Goal: Find specific page/section: Find specific page/section

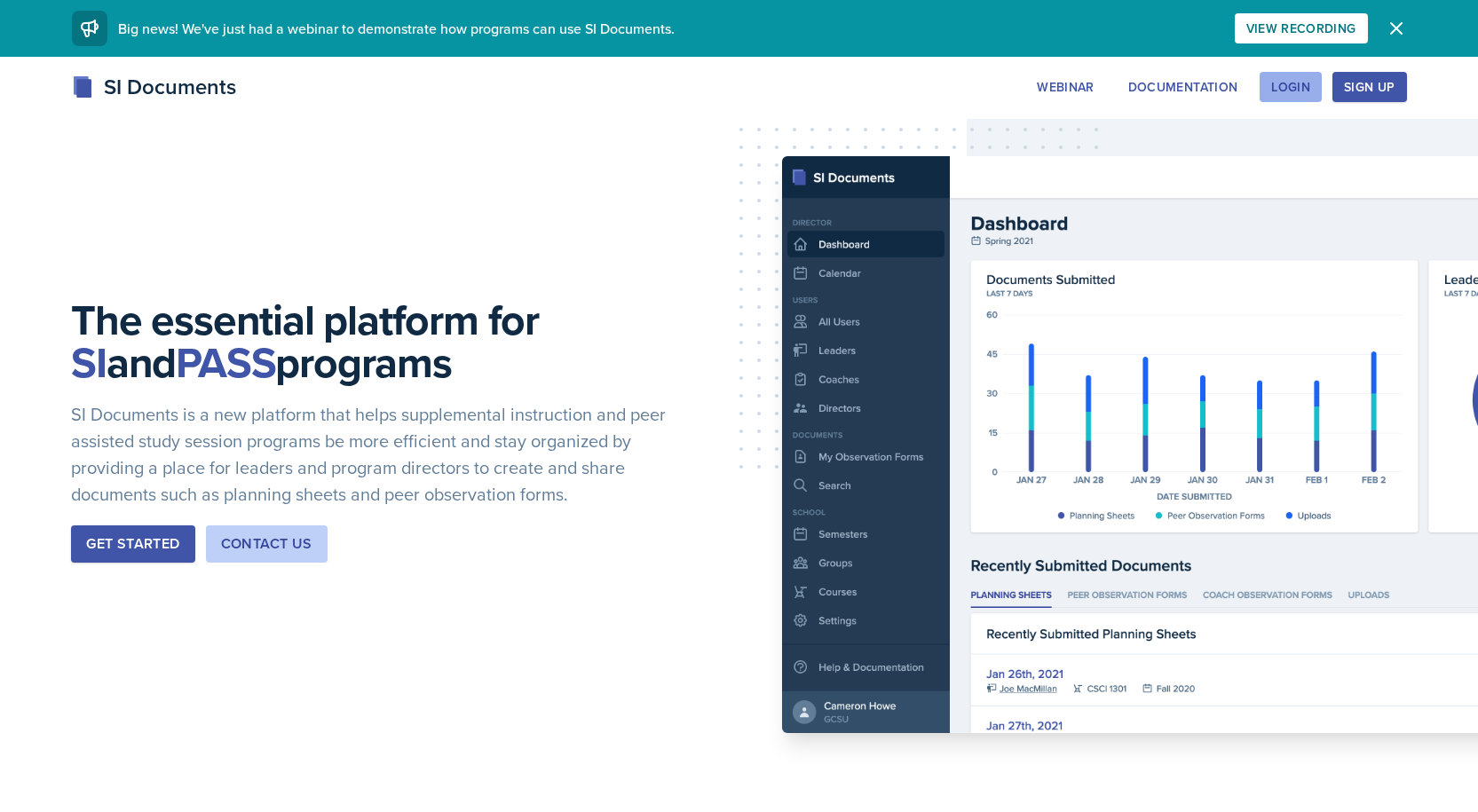
click at [1292, 83] on div "Login" at bounding box center [1291, 86] width 39 height 14
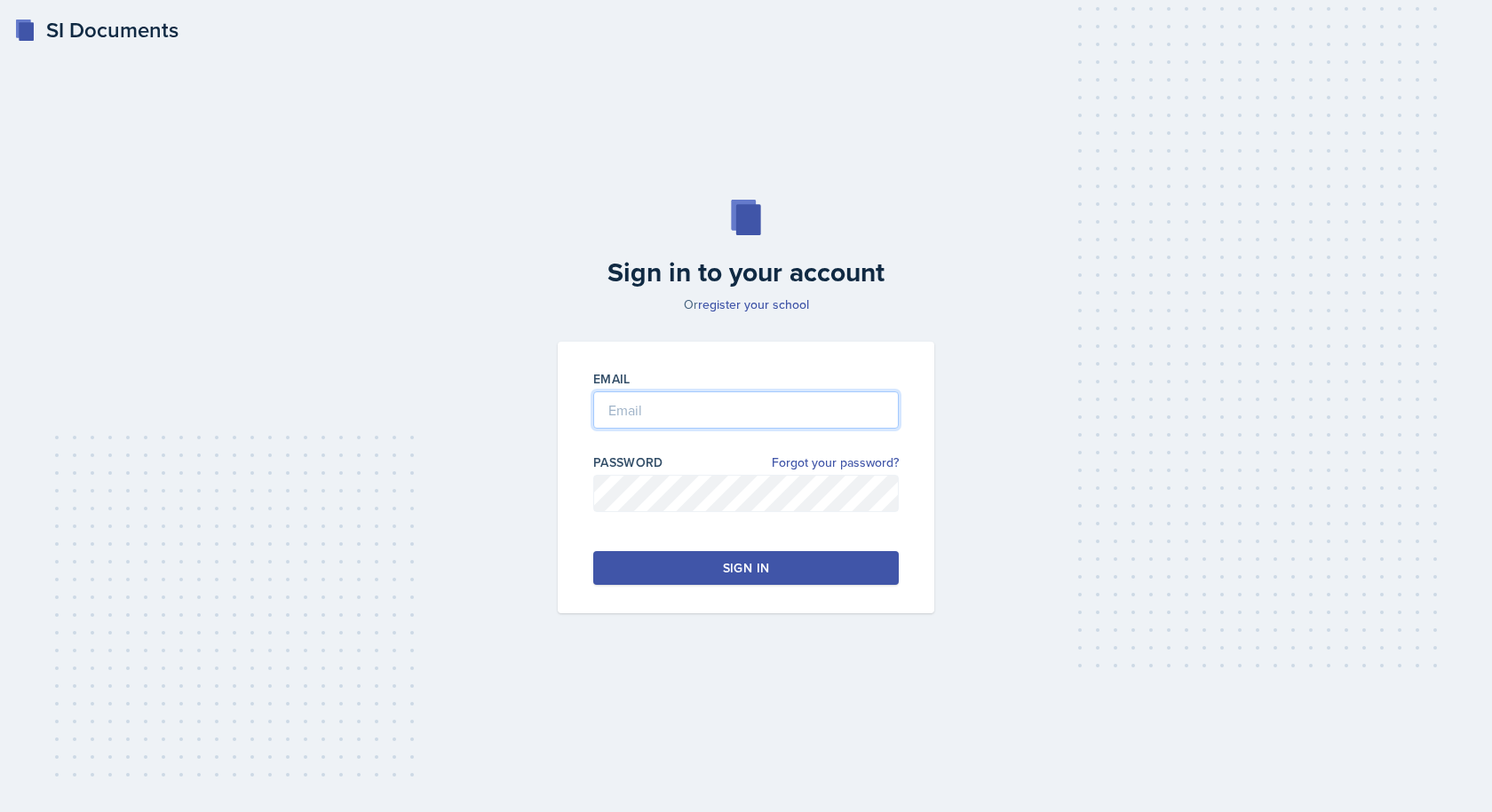
click at [642, 407] on input "email" at bounding box center [746, 410] width 306 height 38
type input "keeley.casalou@bobcats.gcsu.edu"
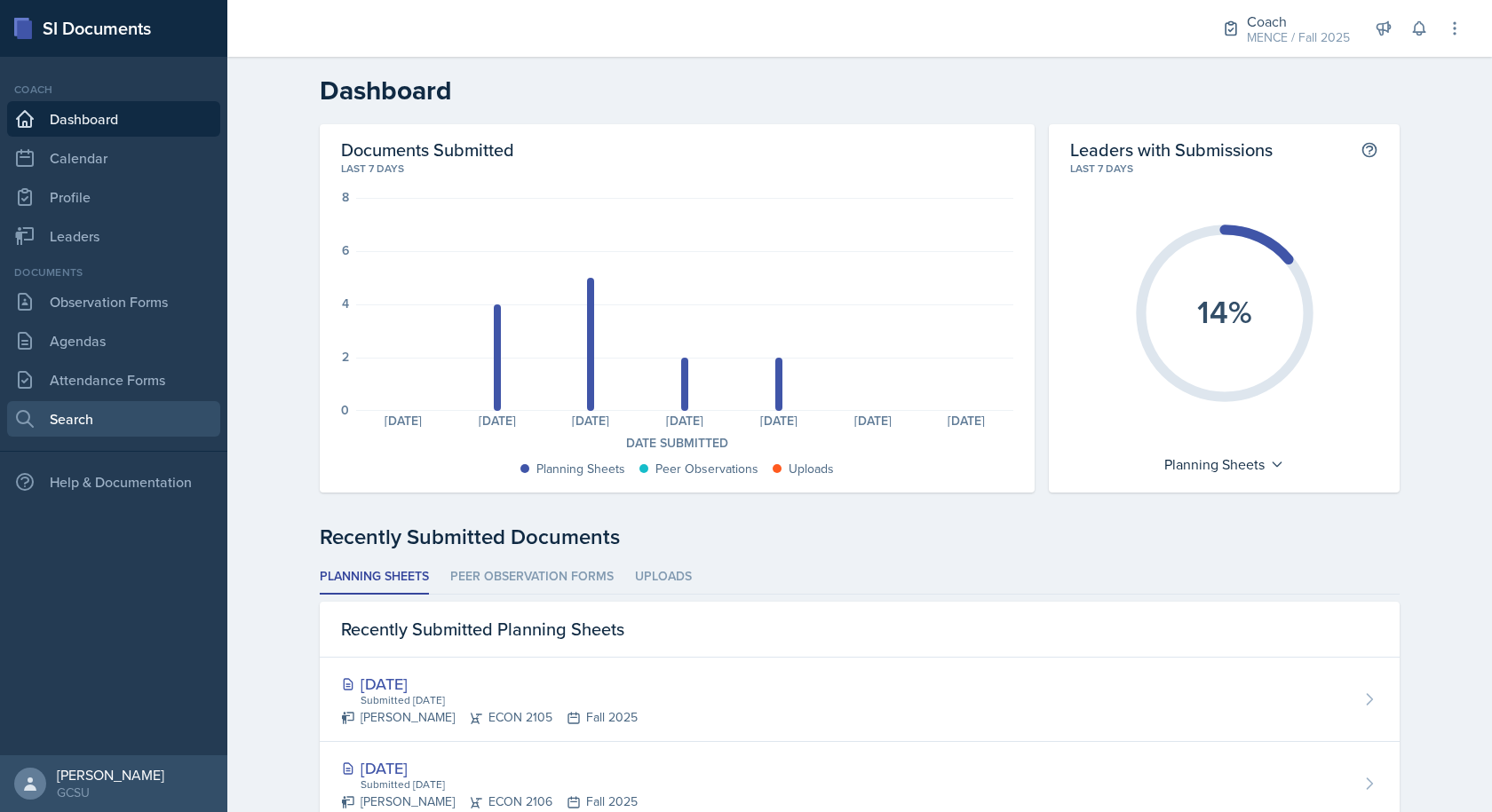
click at [71, 402] on link "Search" at bounding box center [114, 419] width 213 height 36
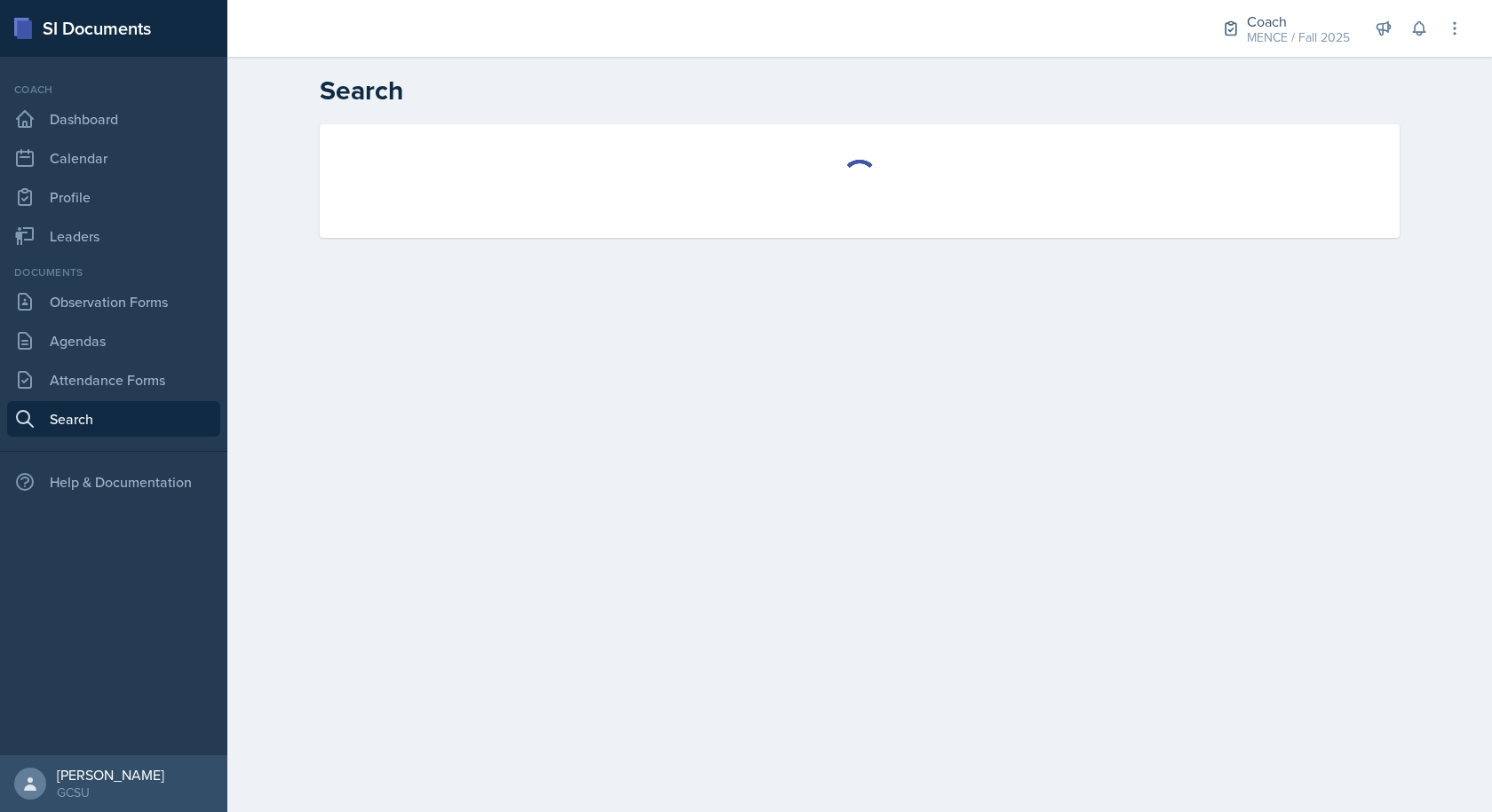
select select "all"
select select "1"
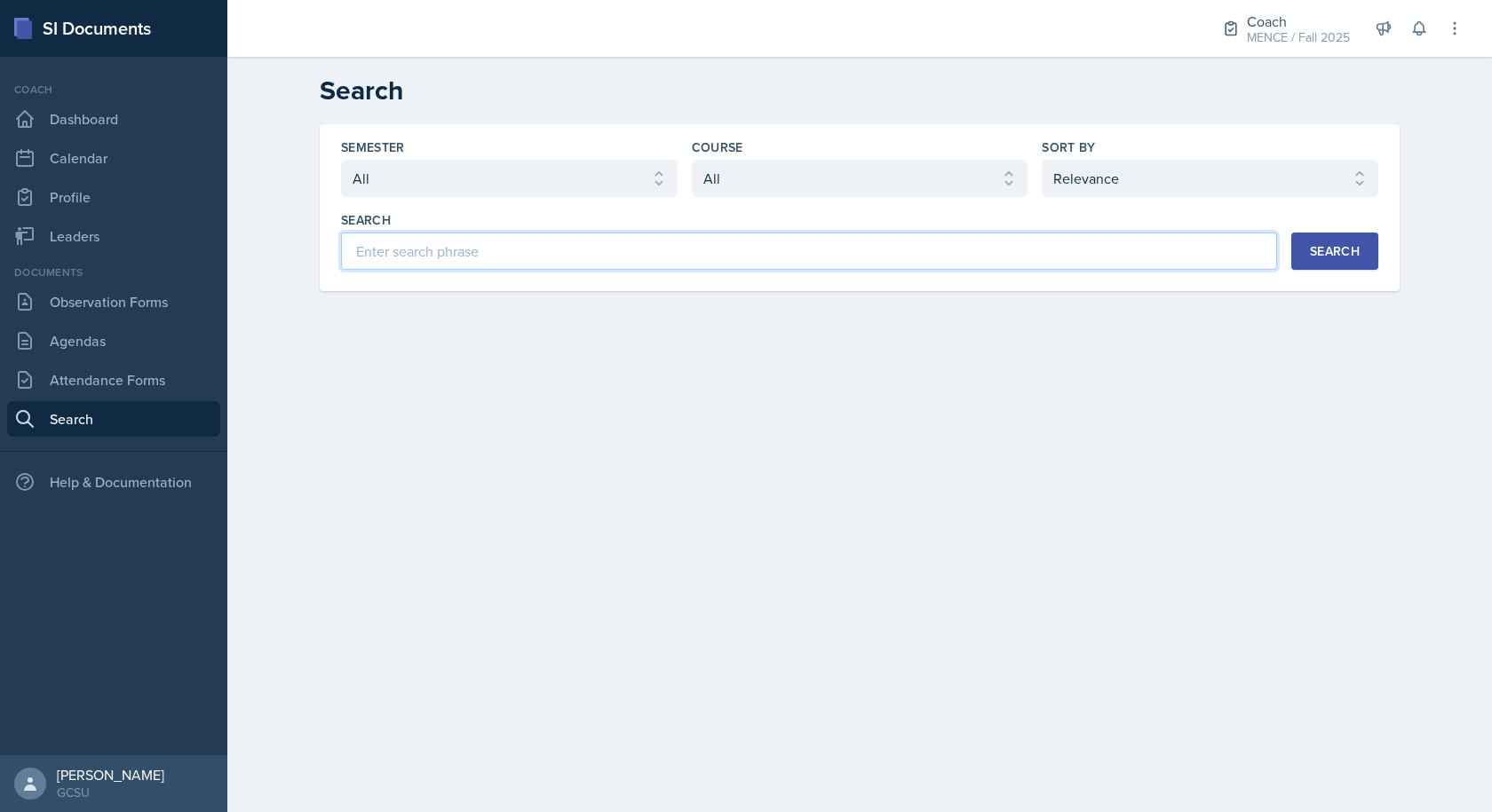
click at [487, 258] on input at bounding box center [809, 251] width 935 height 38
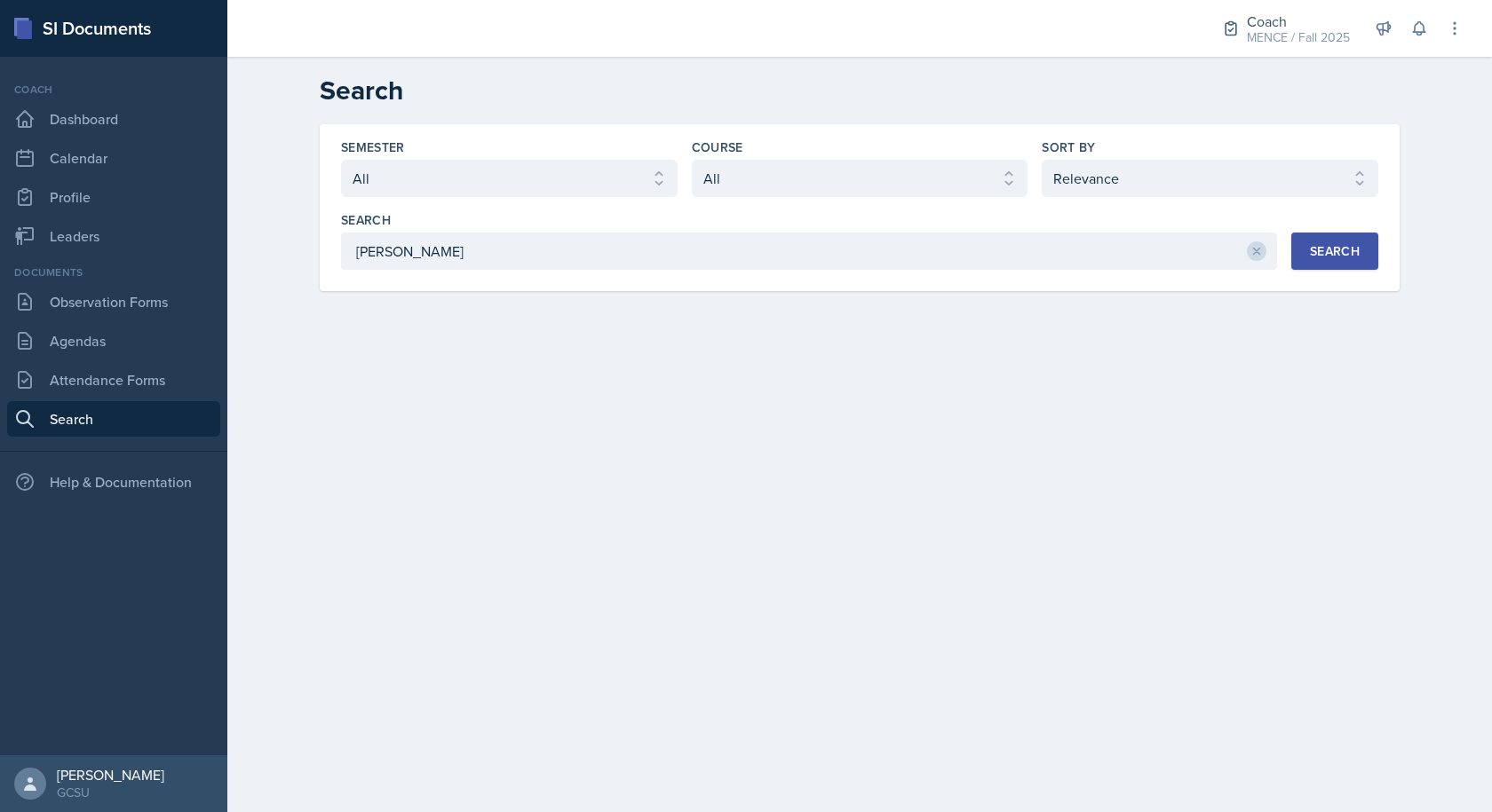
click at [1296, 261] on button "Search" at bounding box center [1334, 251] width 87 height 38
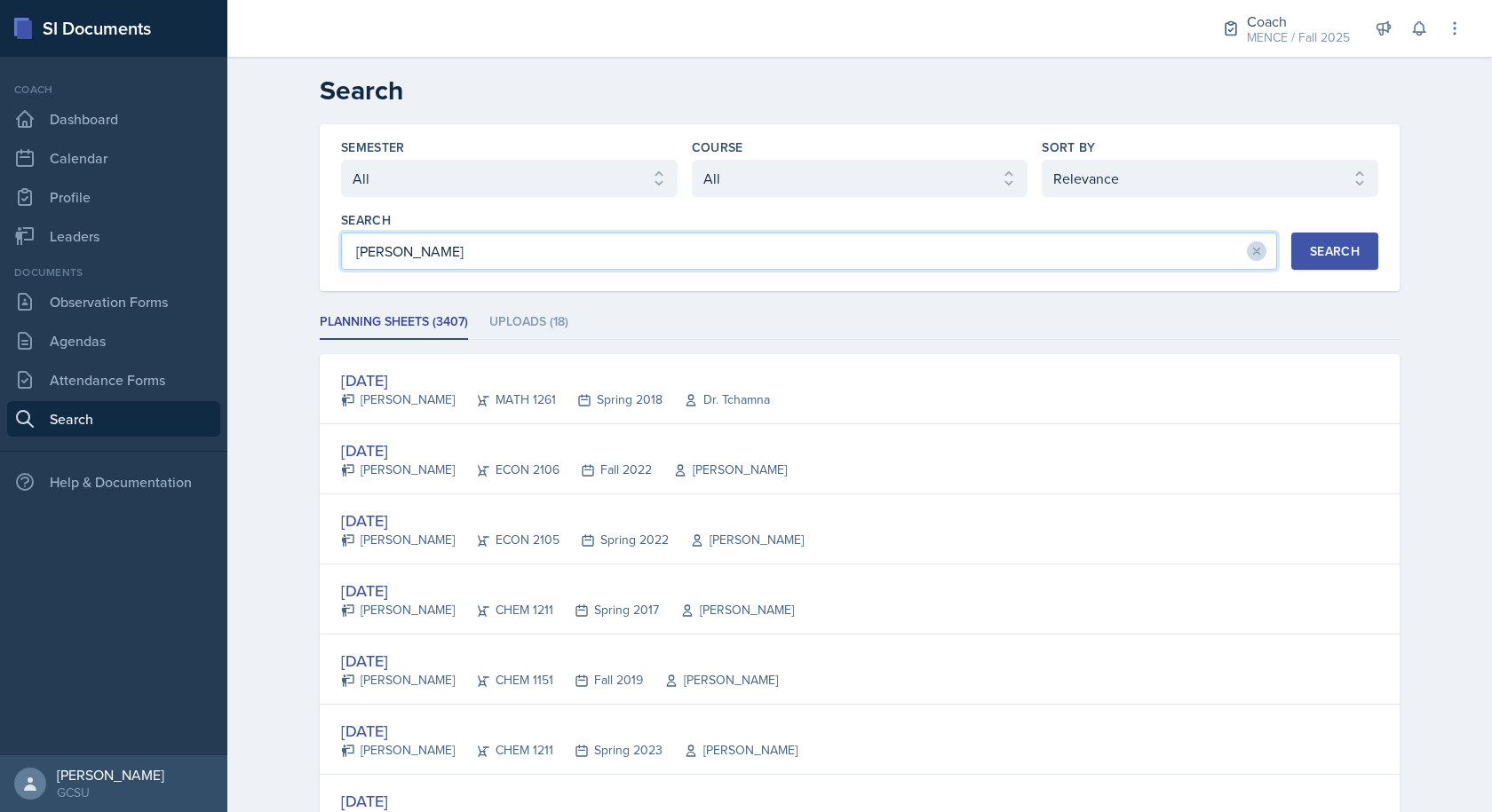
drag, startPoint x: 504, startPoint y: 256, endPoint x: 220, endPoint y: 275, distance: 284.6
click at [220, 275] on div "SI Documents Coach Dashboard Calendar Profile Leaders Documents Observation For…" at bounding box center [746, 406] width 1492 height 812
drag, startPoint x: 503, startPoint y: 267, endPoint x: 166, endPoint y: 272, distance: 337.0
click at [166, 272] on div "SI Documents Coach Dashboard Calendar Profile Leaders Documents Observation For…" at bounding box center [746, 406] width 1492 height 812
type input "swinton"
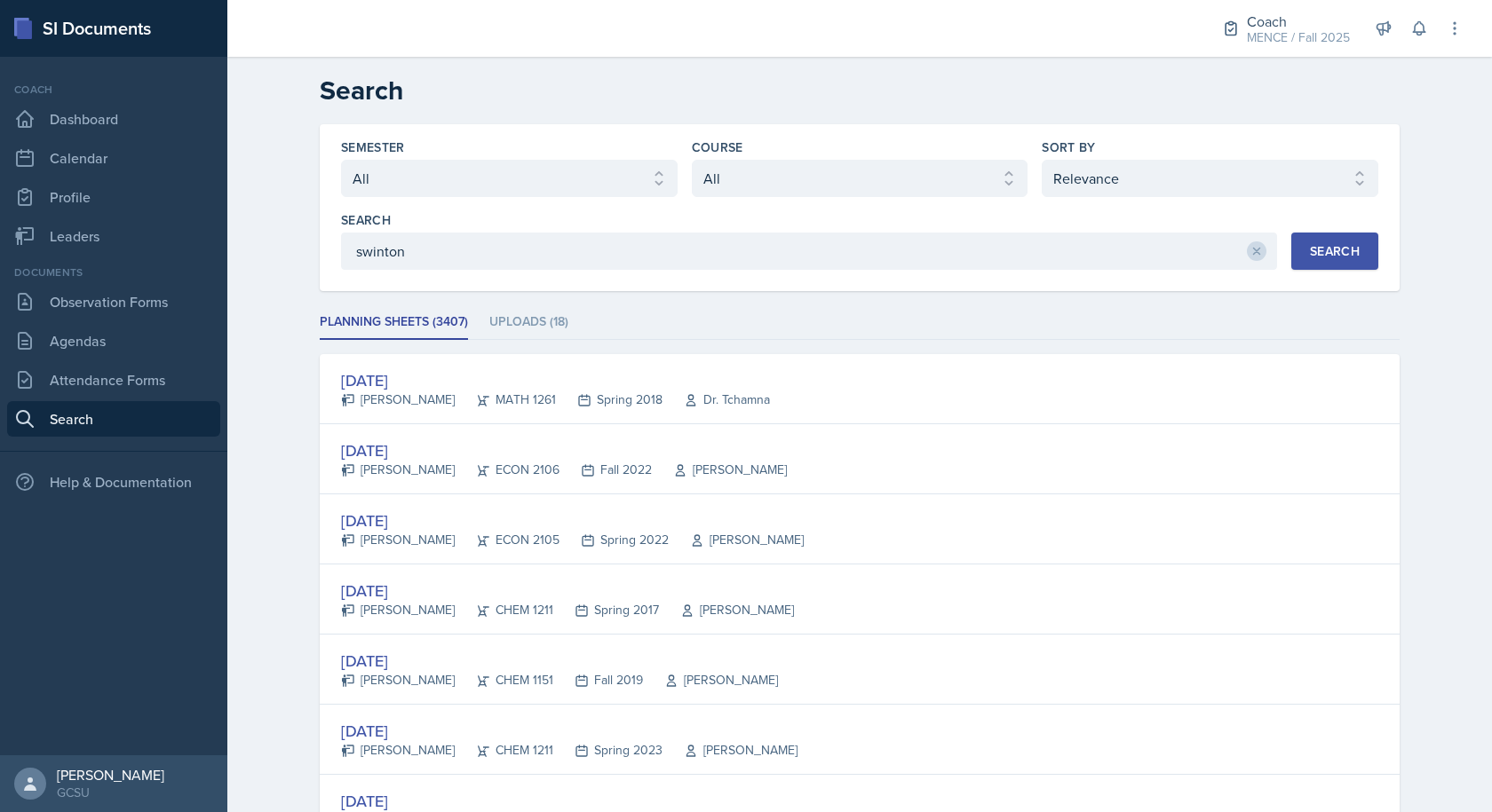
click at [1324, 257] on div "Search" at bounding box center [1334, 251] width 50 height 14
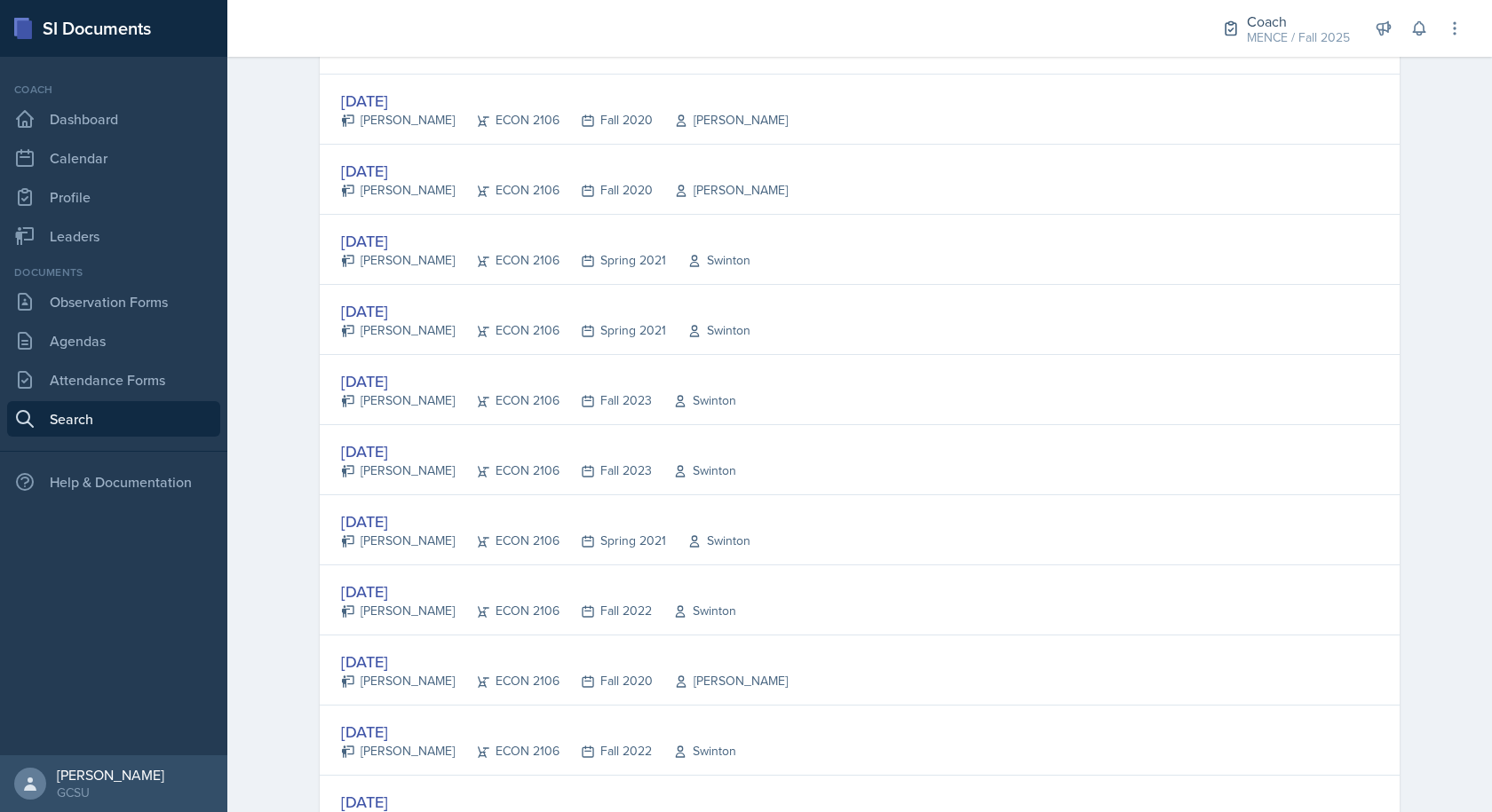
scroll to position [1420, 0]
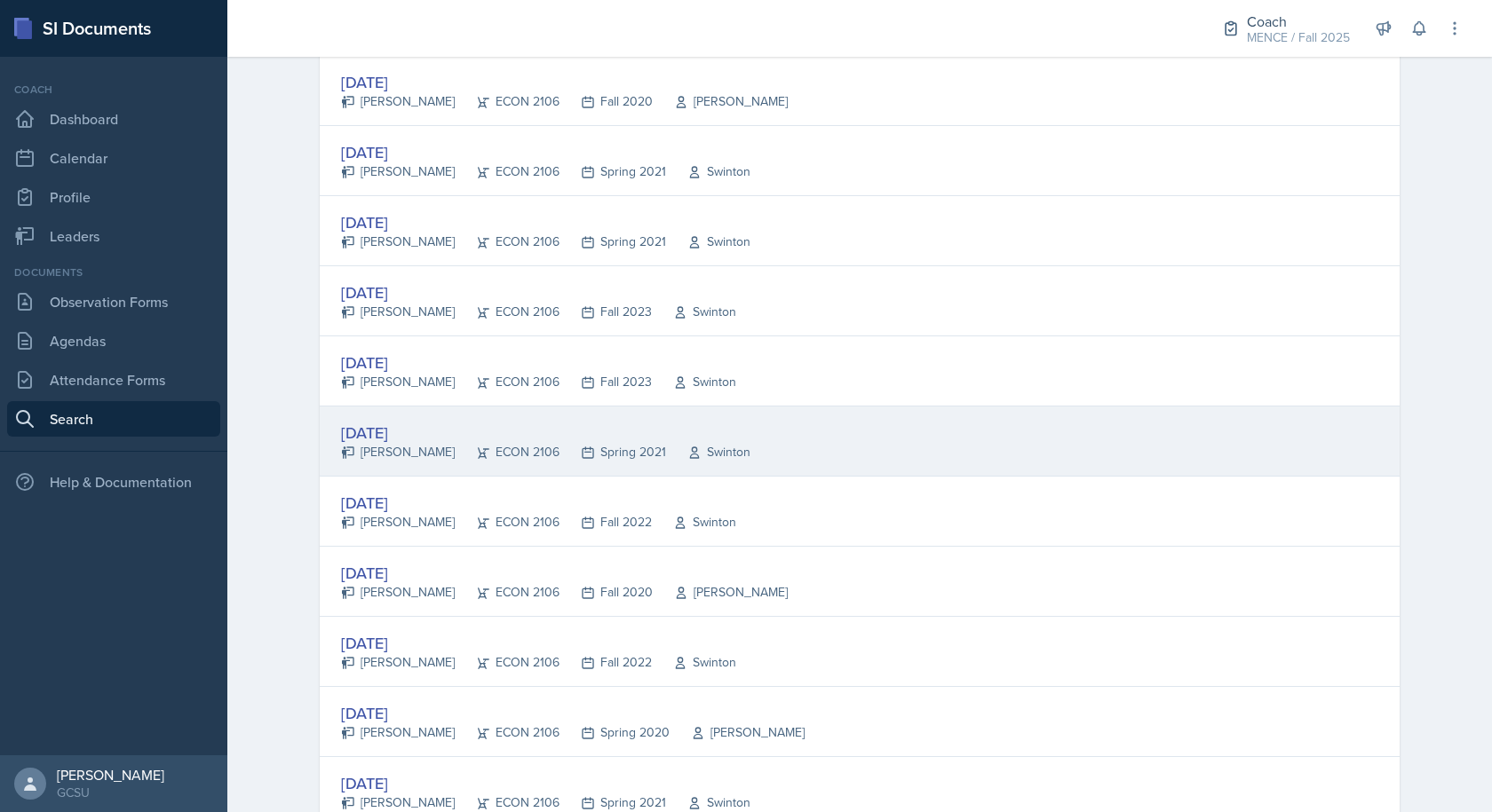
click at [369, 421] on div "Jan 21st, 2021" at bounding box center [545, 432] width 409 height 23
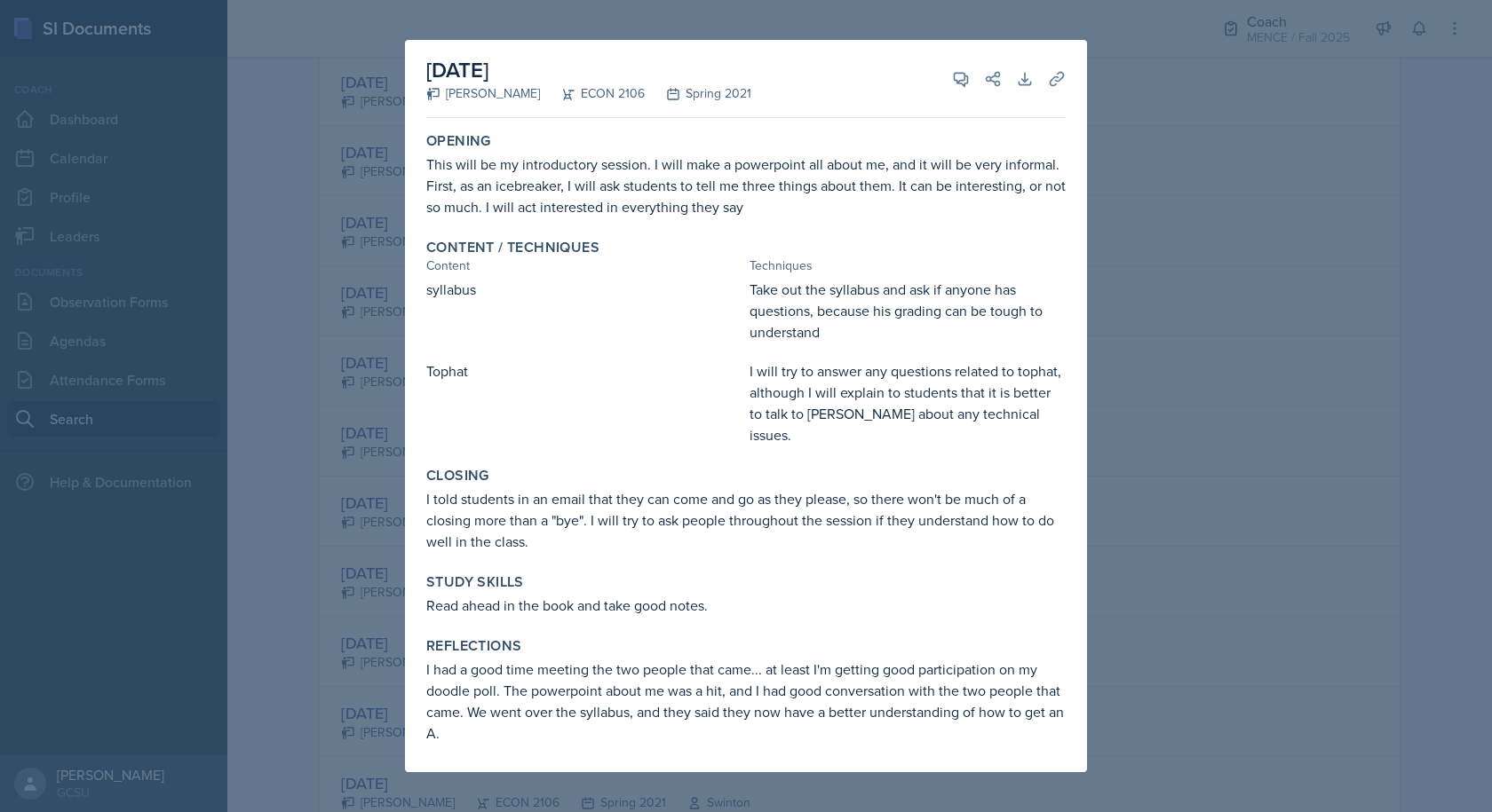
click at [272, 423] on div at bounding box center [746, 406] width 1492 height 812
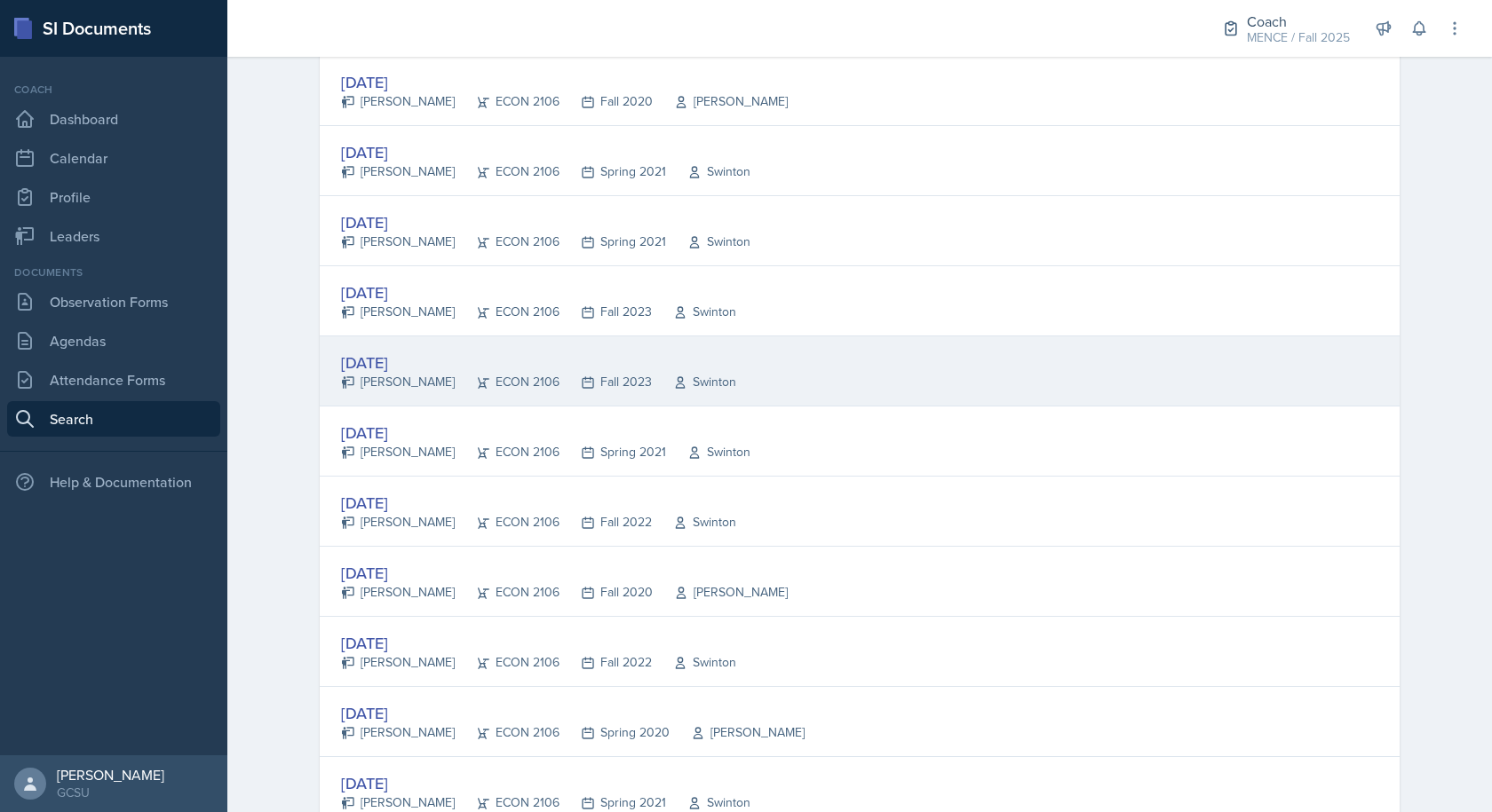
click at [422, 361] on div "Nov 29th, 2023" at bounding box center [539, 362] width 395 height 23
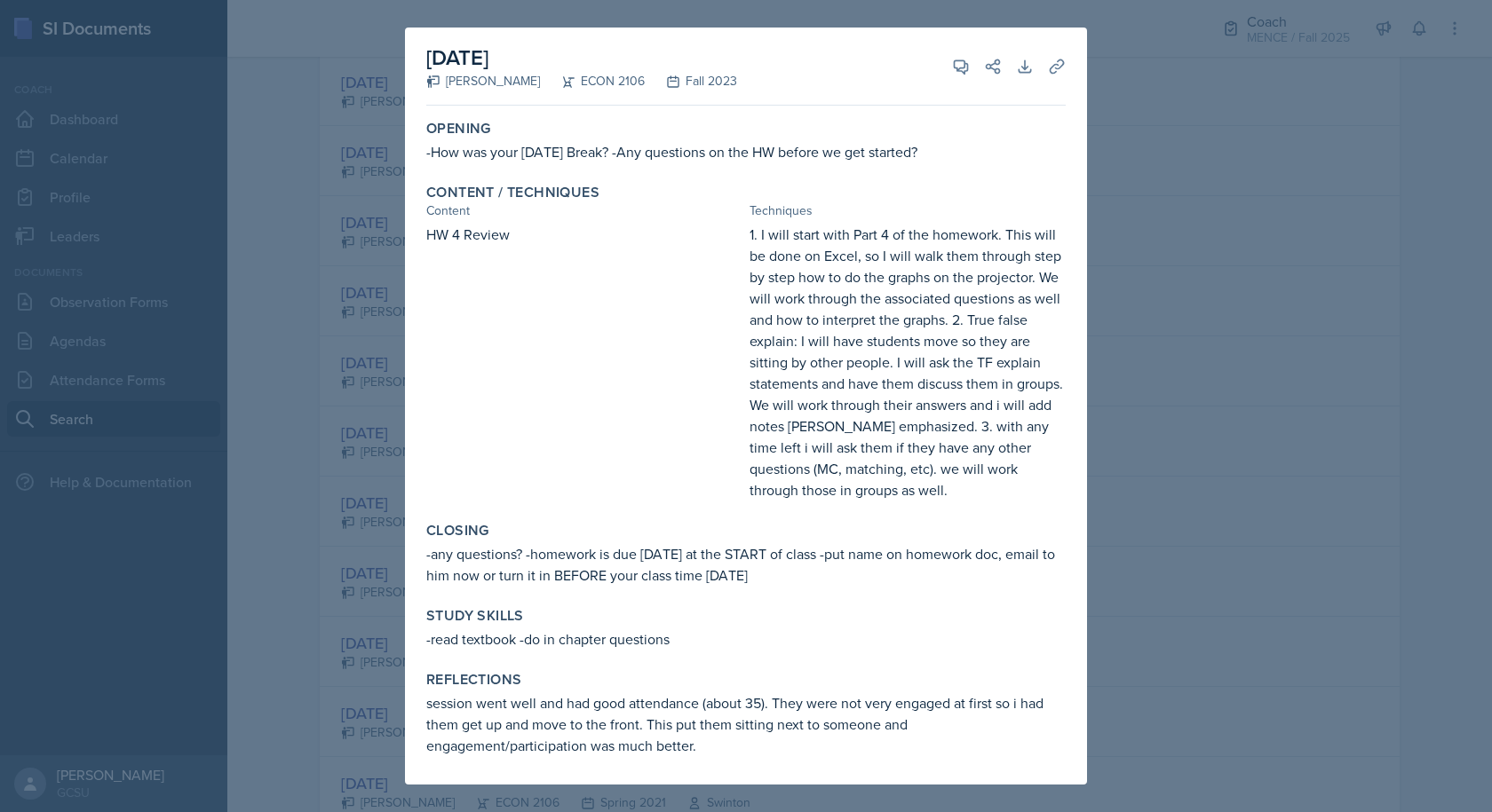
click at [1257, 194] on div at bounding box center [746, 406] width 1492 height 812
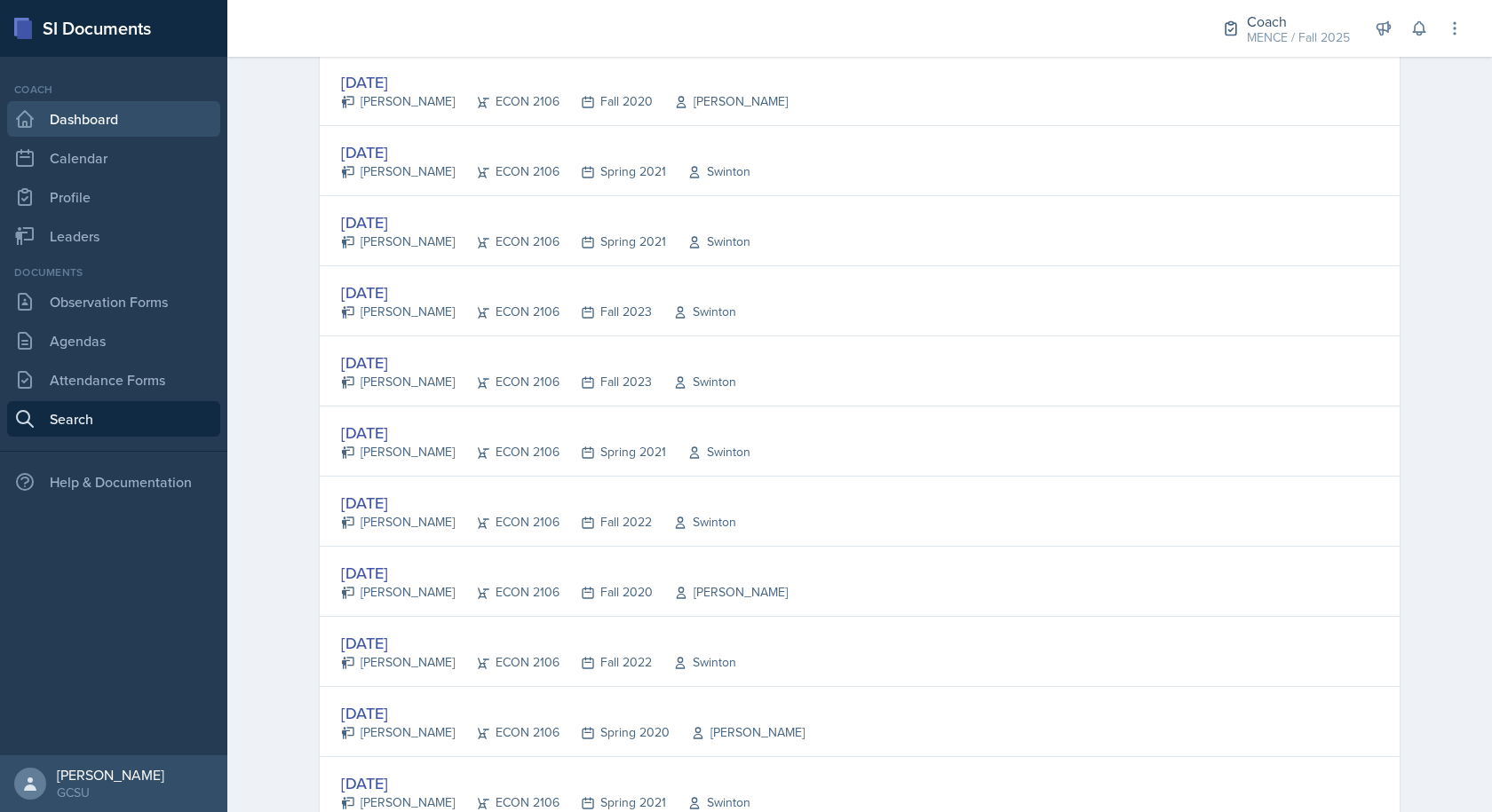
click at [126, 115] on link "Dashboard" at bounding box center [114, 119] width 213 height 36
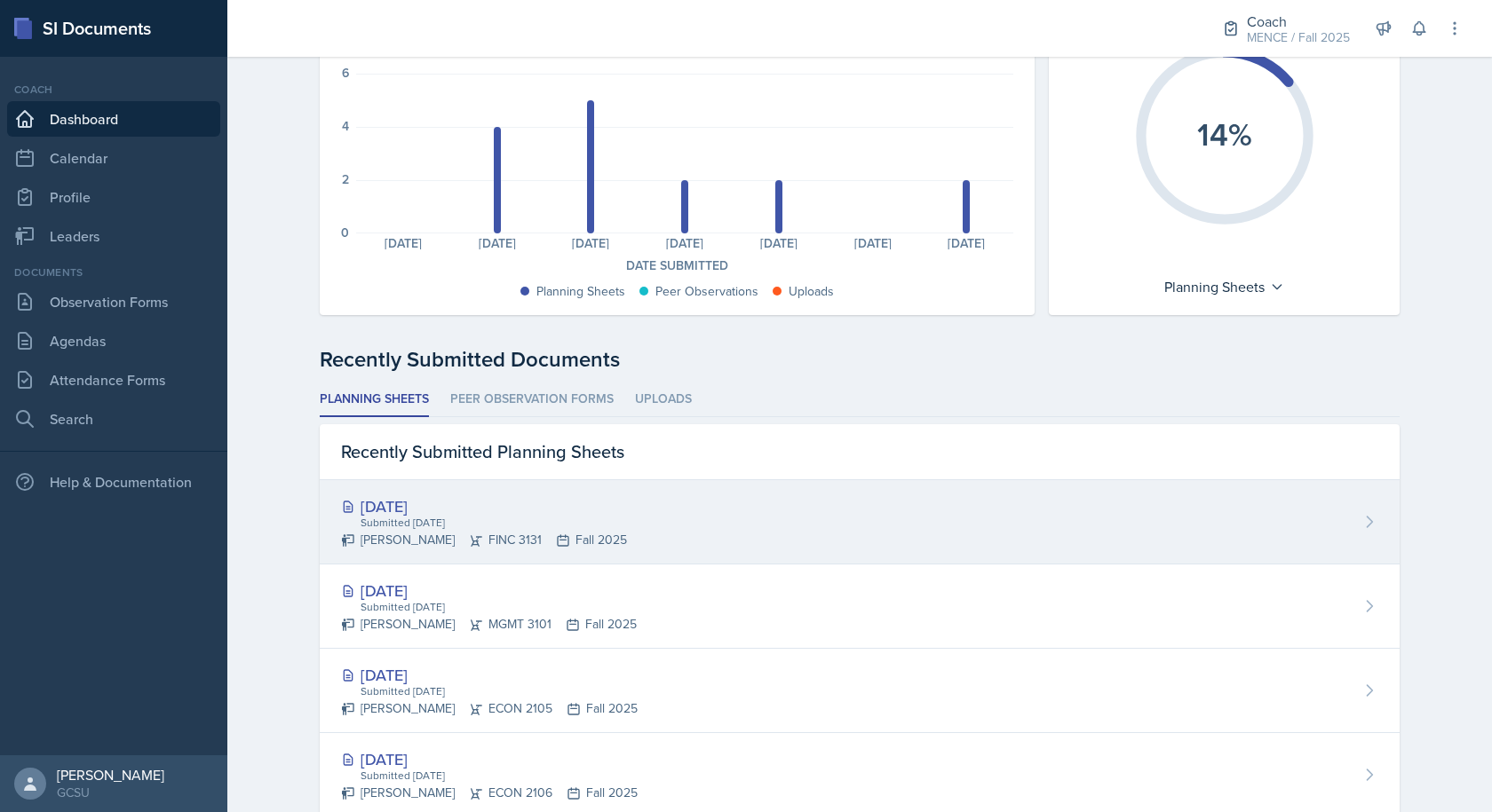
scroll to position [266, 0]
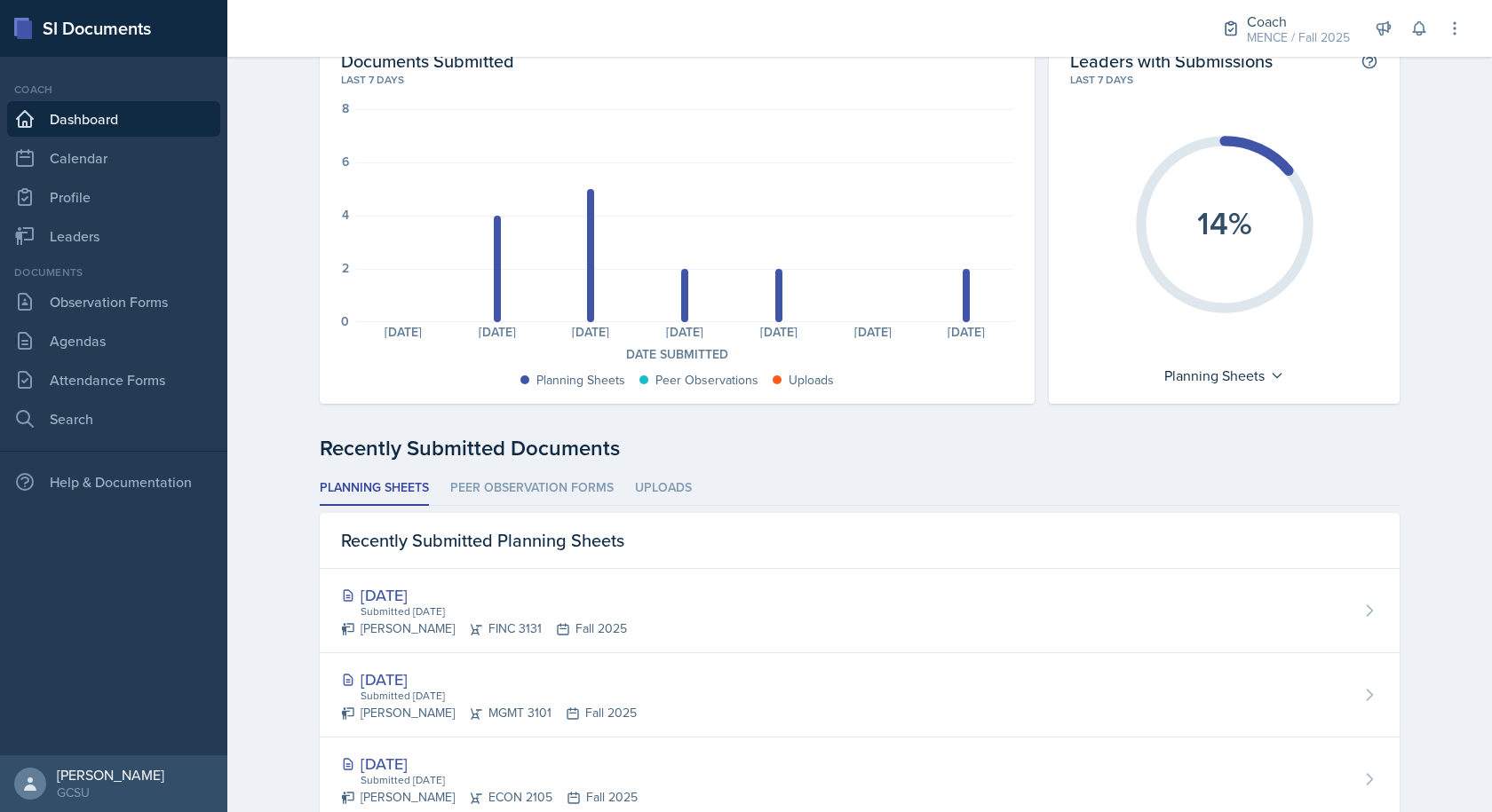
scroll to position [178, 0]
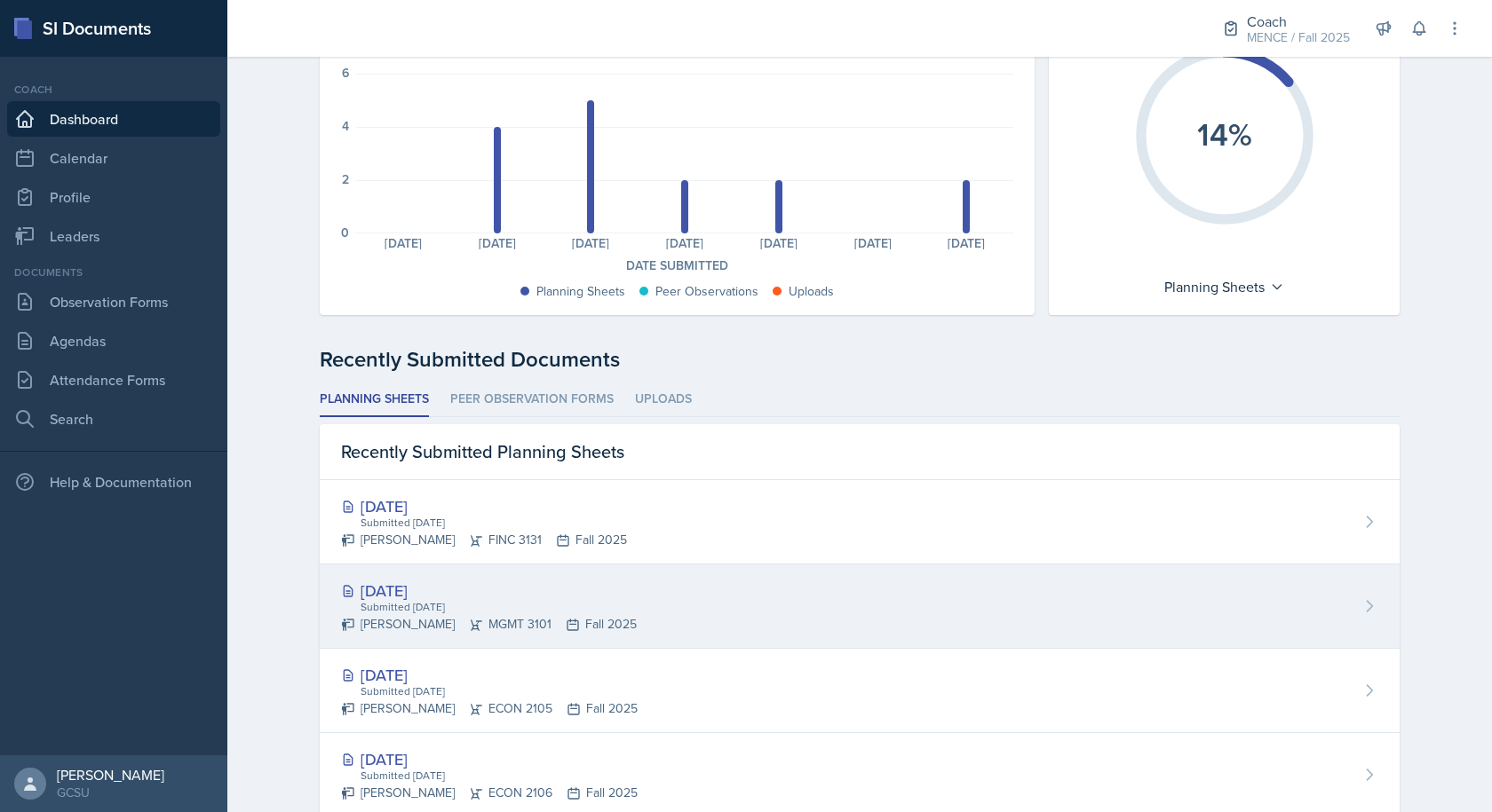
click at [390, 593] on div "[DATE]" at bounding box center [489, 590] width 295 height 23
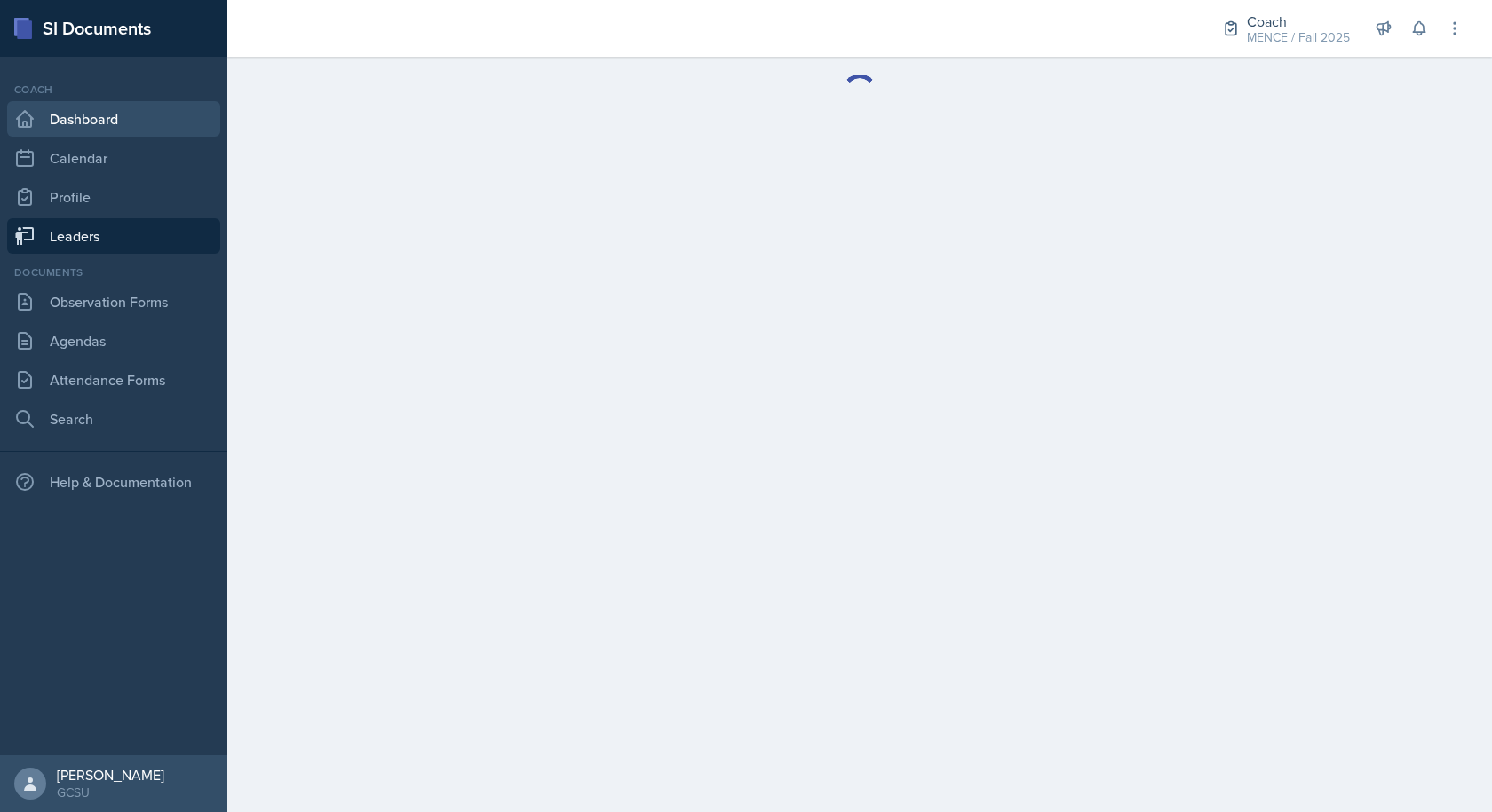
click at [103, 110] on link "Dashboard" at bounding box center [114, 119] width 213 height 36
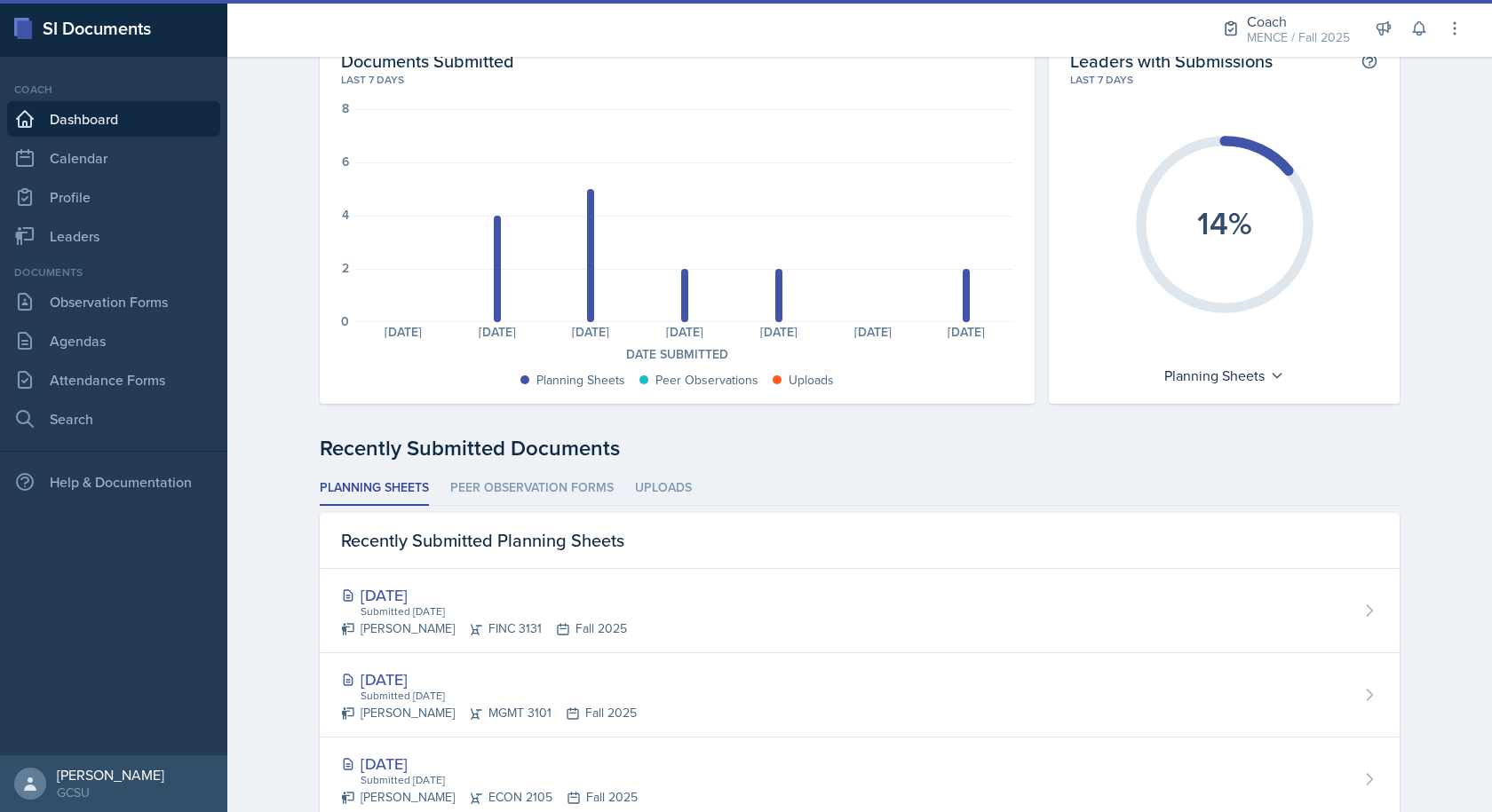
scroll to position [178, 0]
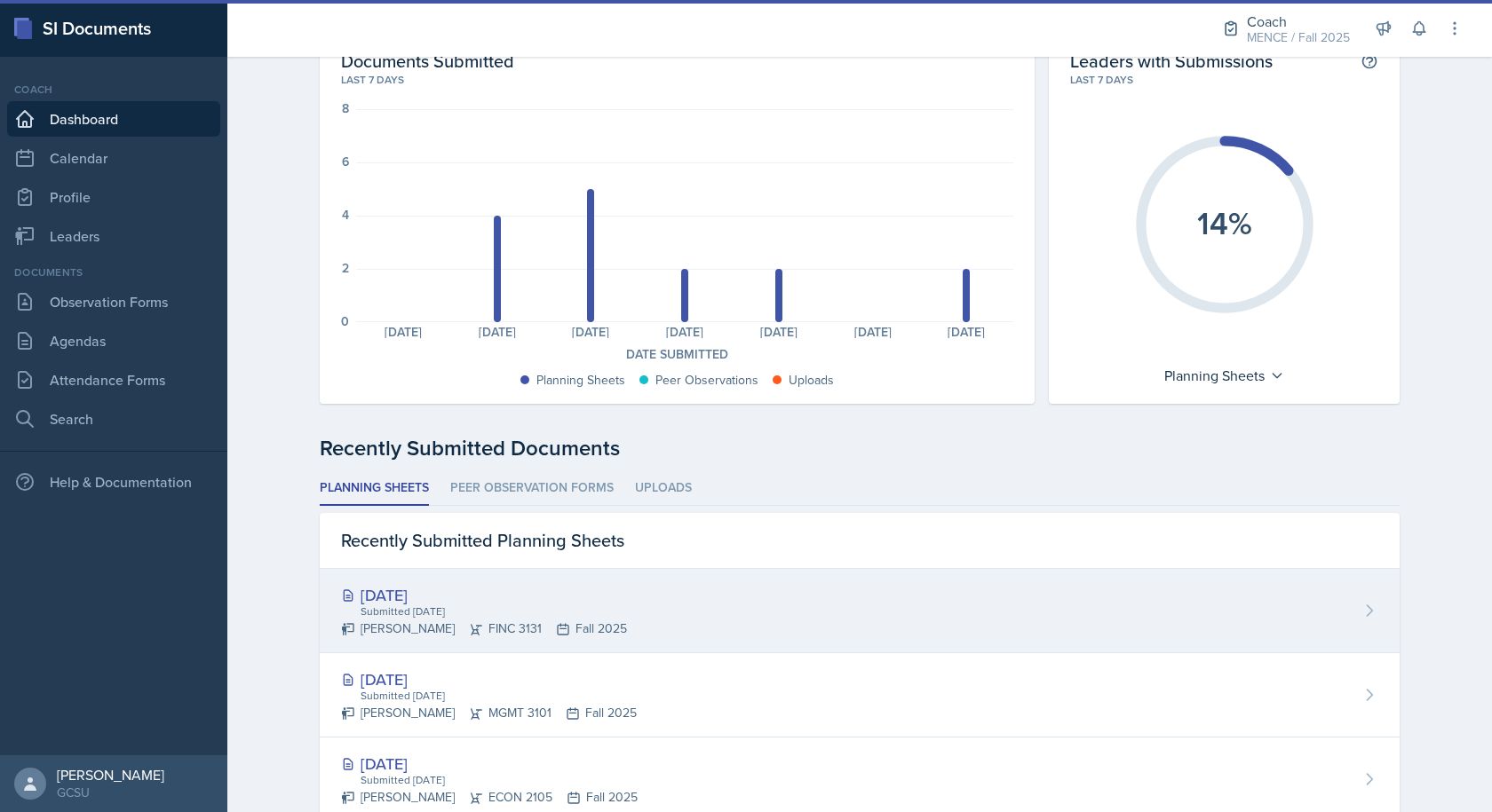
scroll to position [178, 0]
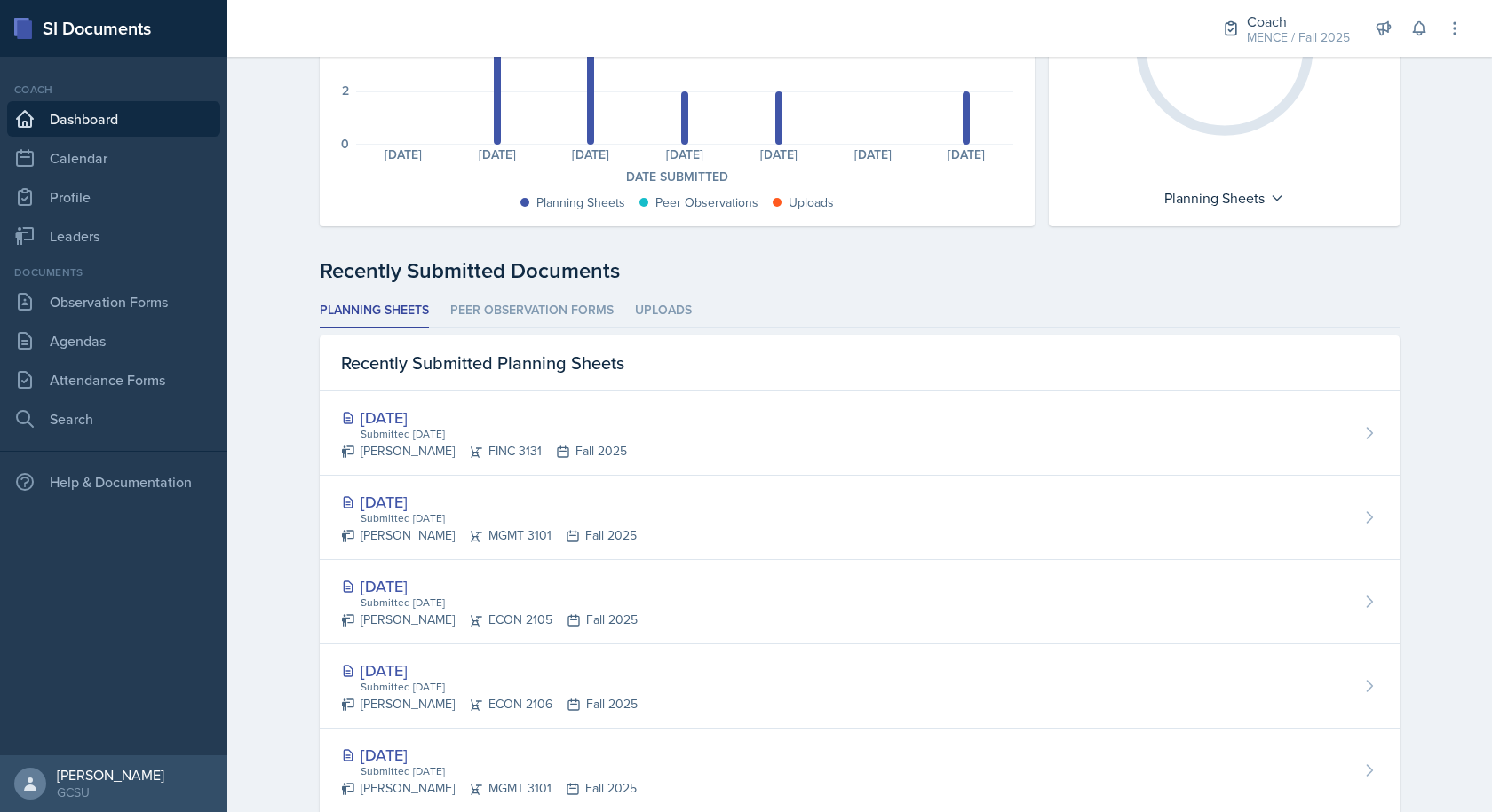
scroll to position [355, 0]
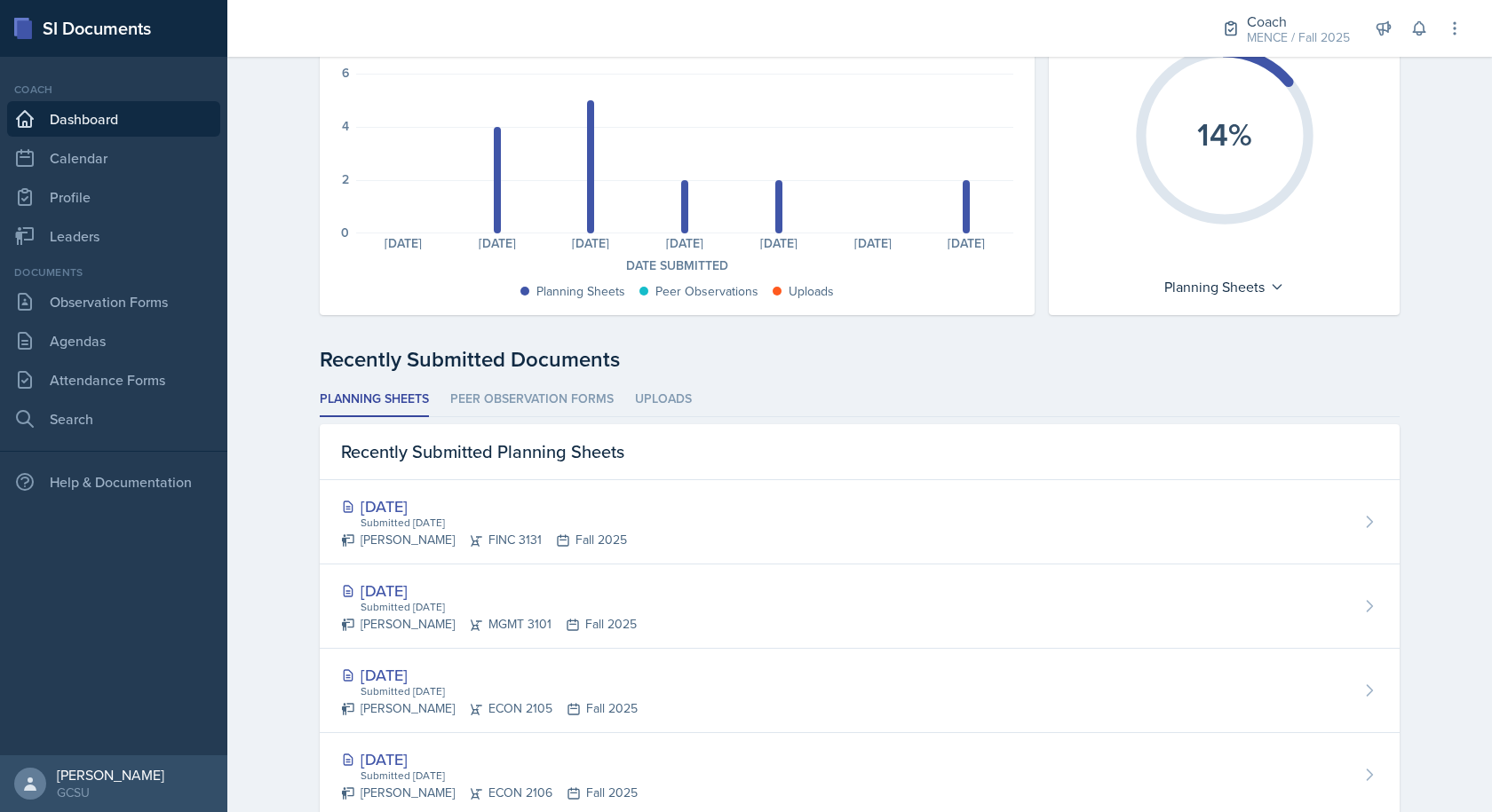
scroll to position [266, 0]
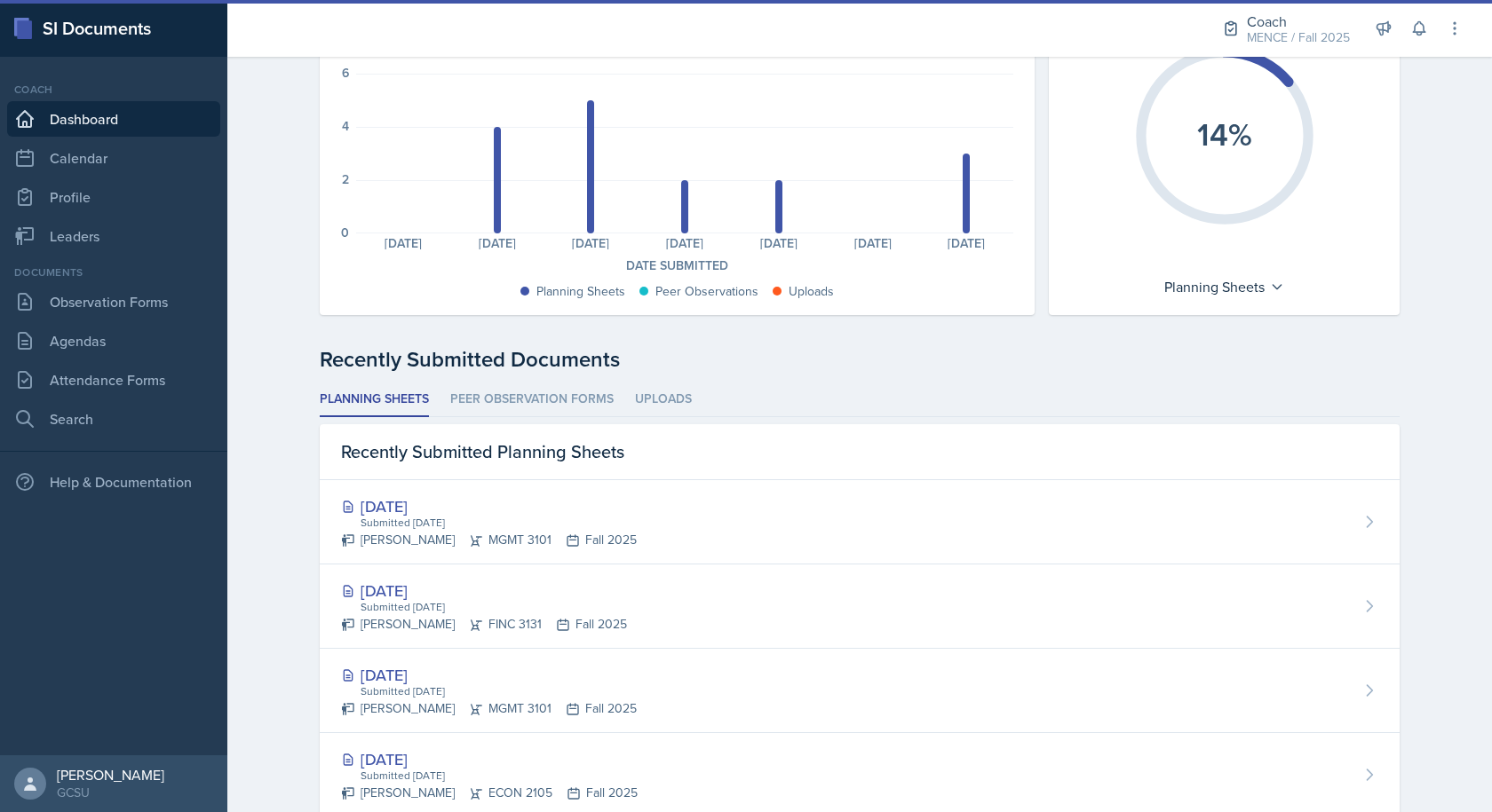
scroll to position [444, 0]
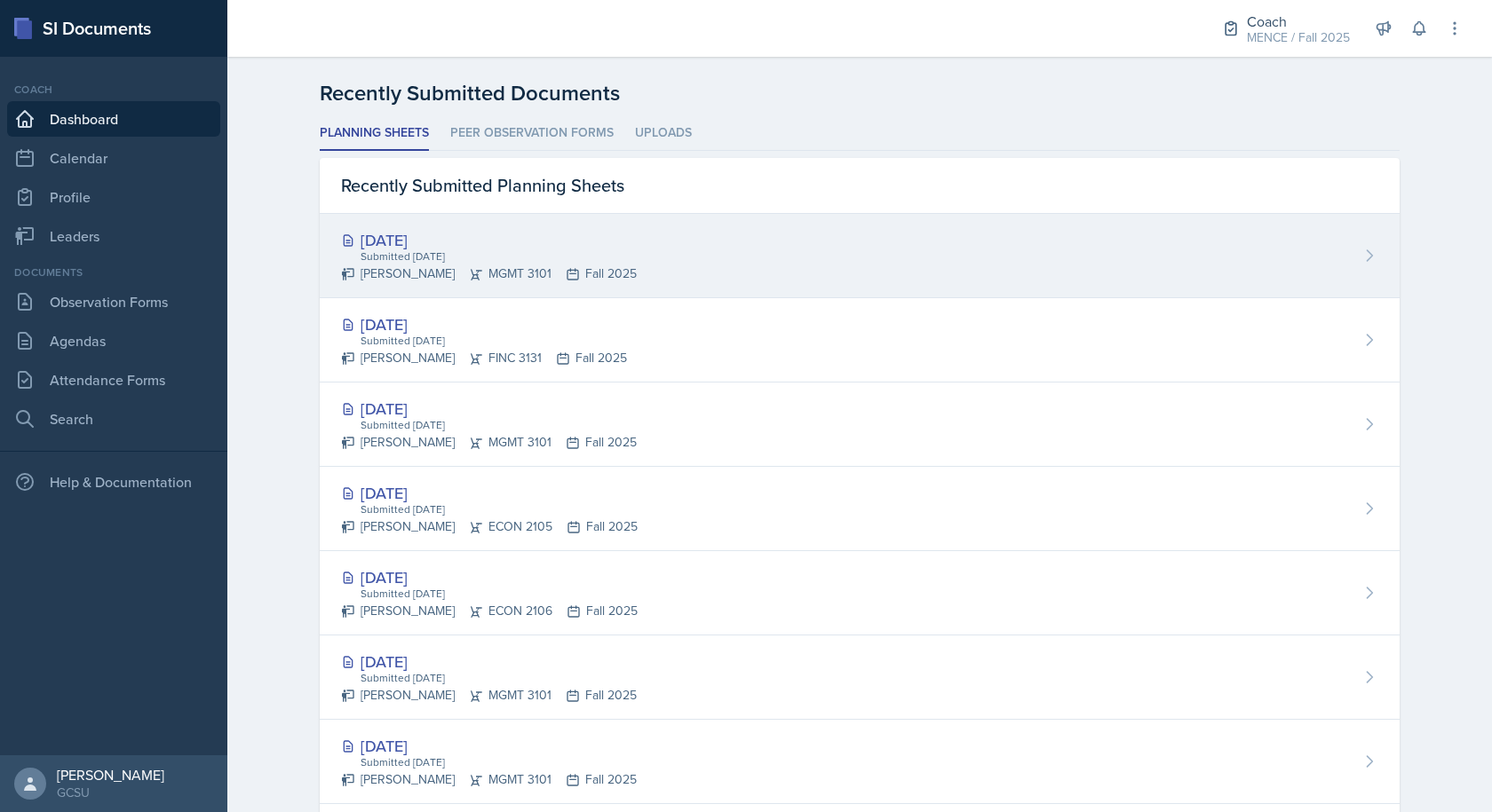
click at [391, 230] on div "[DATE]" at bounding box center [489, 240] width 295 height 23
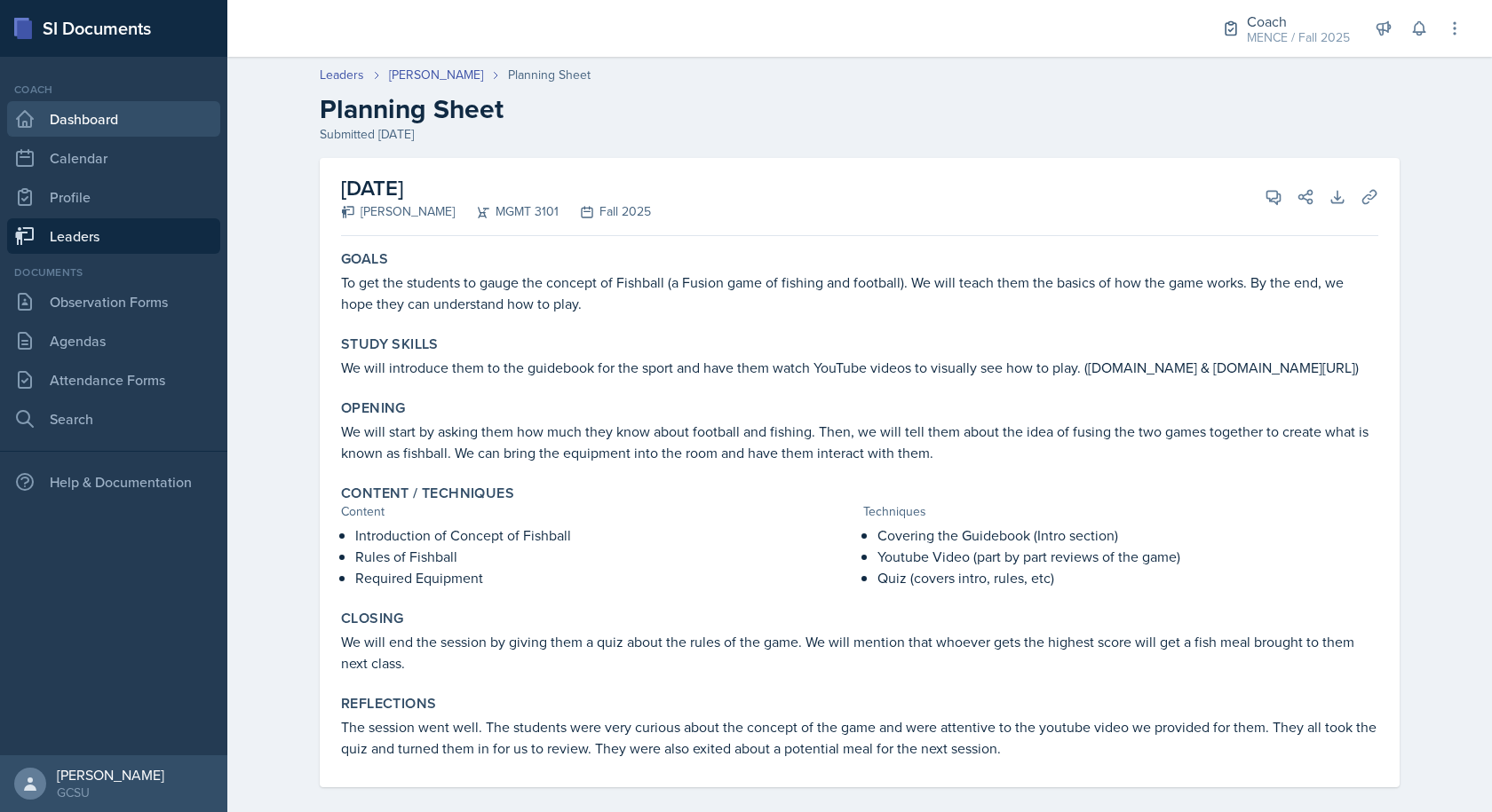
click at [49, 119] on link "Dashboard" at bounding box center [114, 119] width 213 height 36
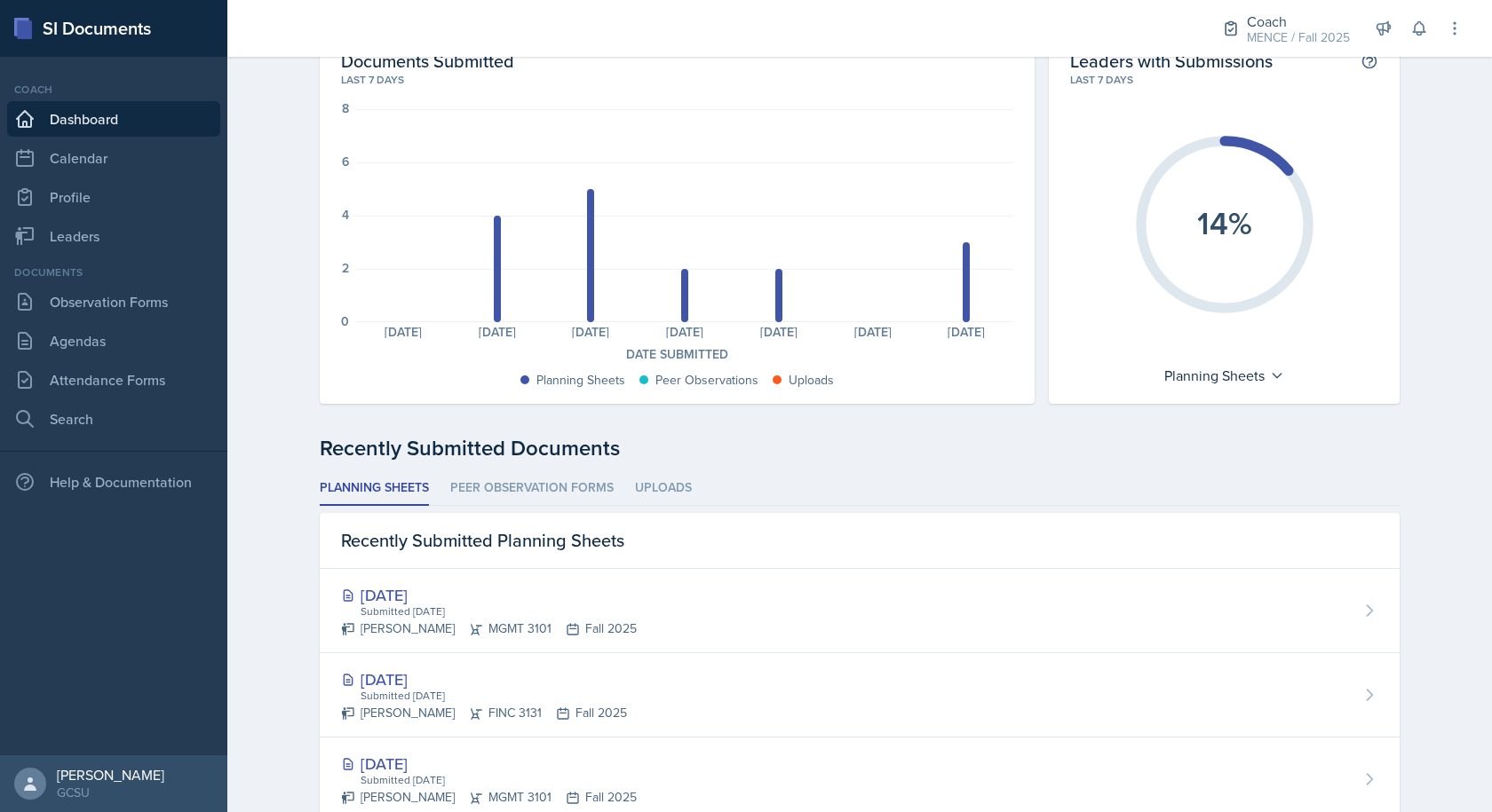
scroll to position [178, 0]
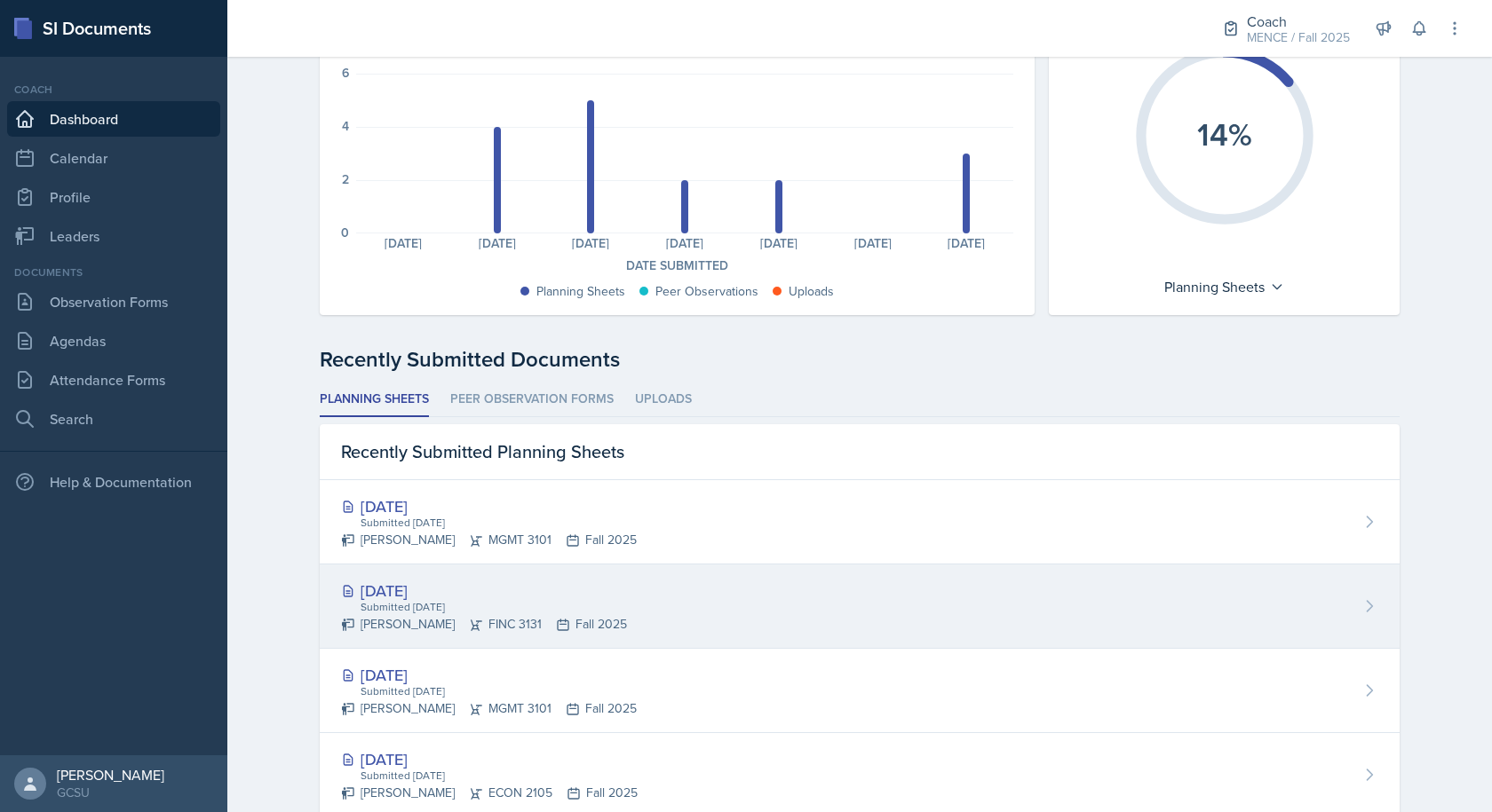
click at [435, 599] on div "[DATE]" at bounding box center [484, 590] width 286 height 23
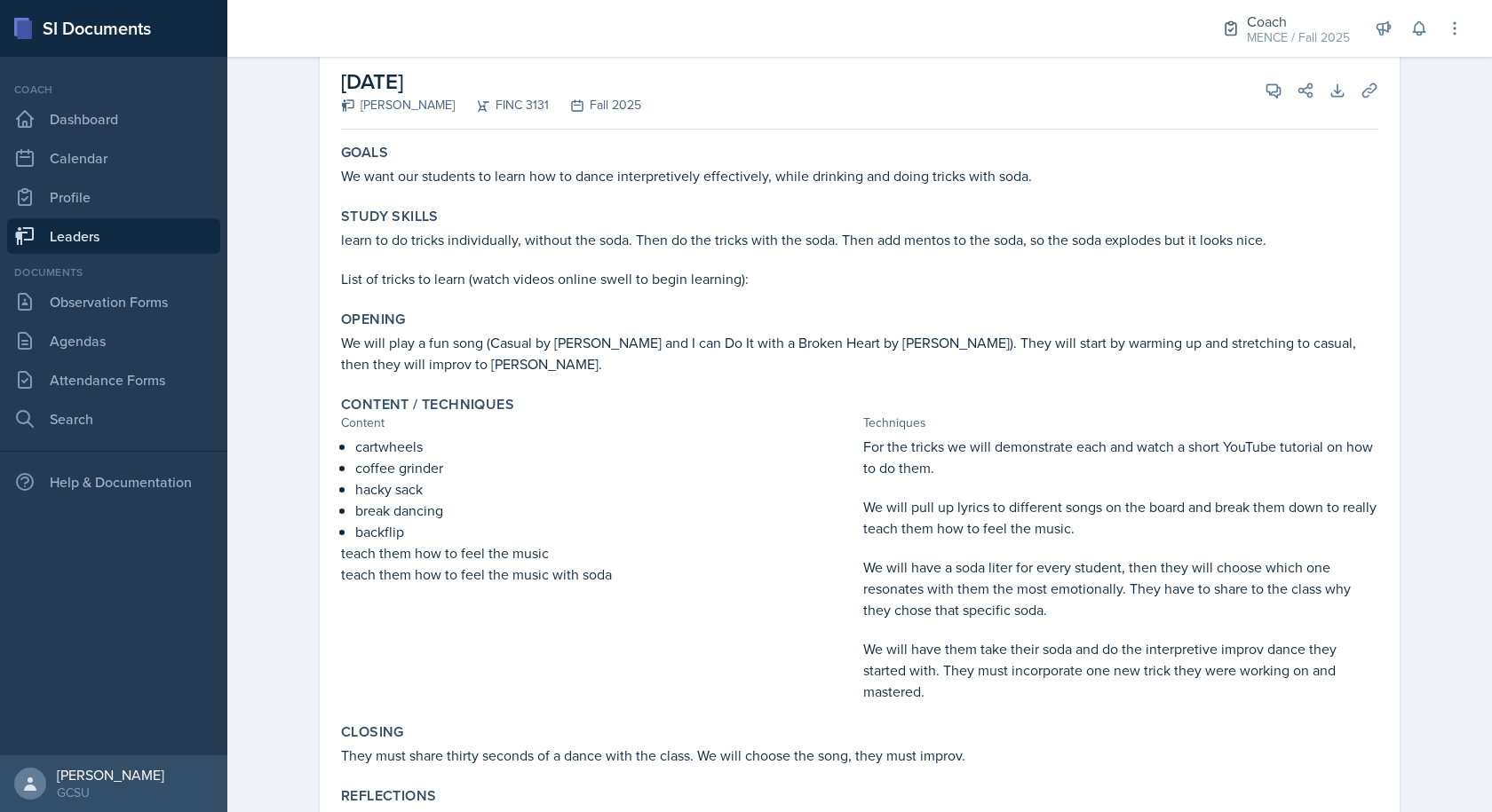
scroll to position [195, 0]
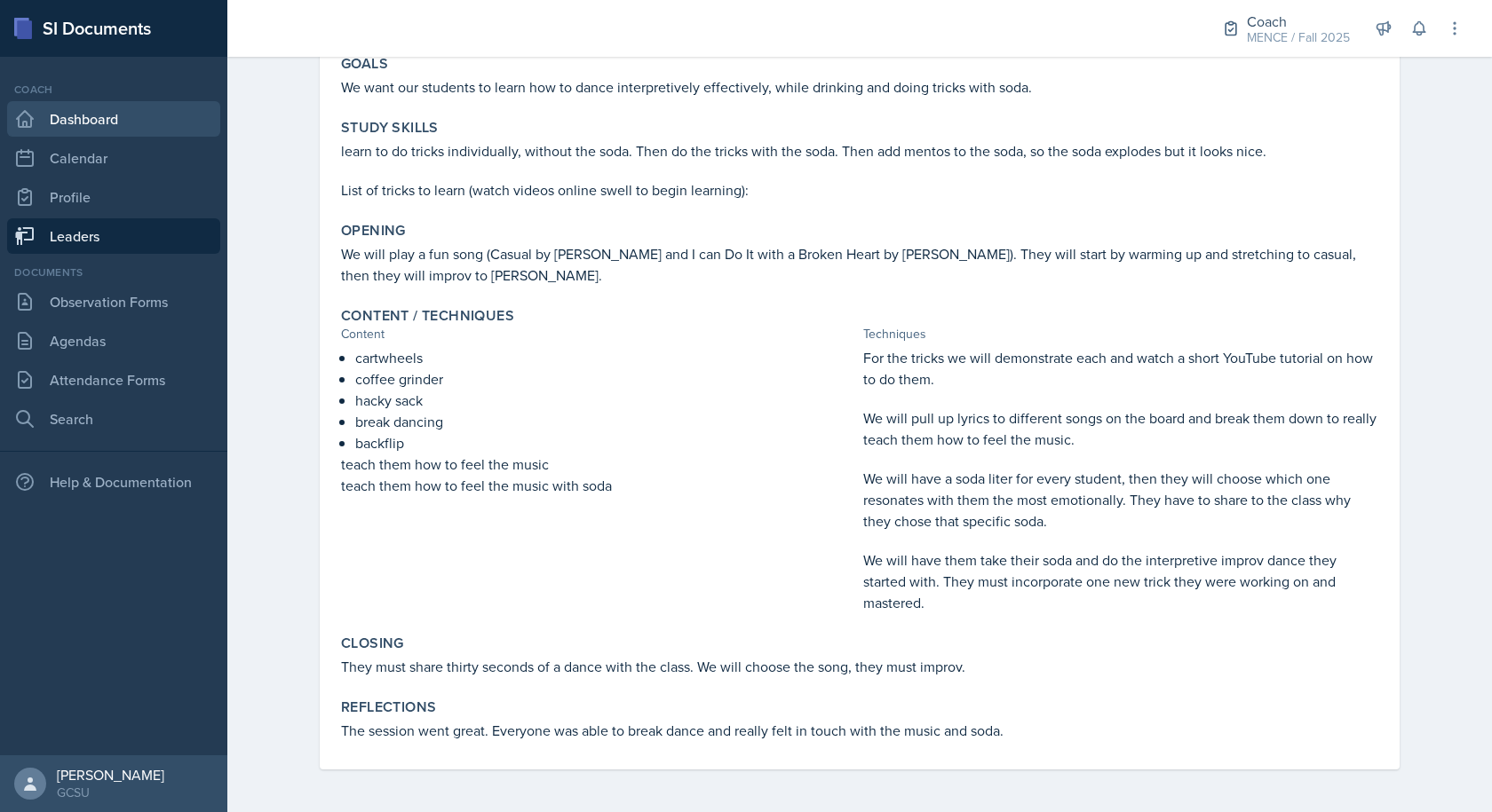
click at [120, 104] on link "Dashboard" at bounding box center [114, 119] width 213 height 36
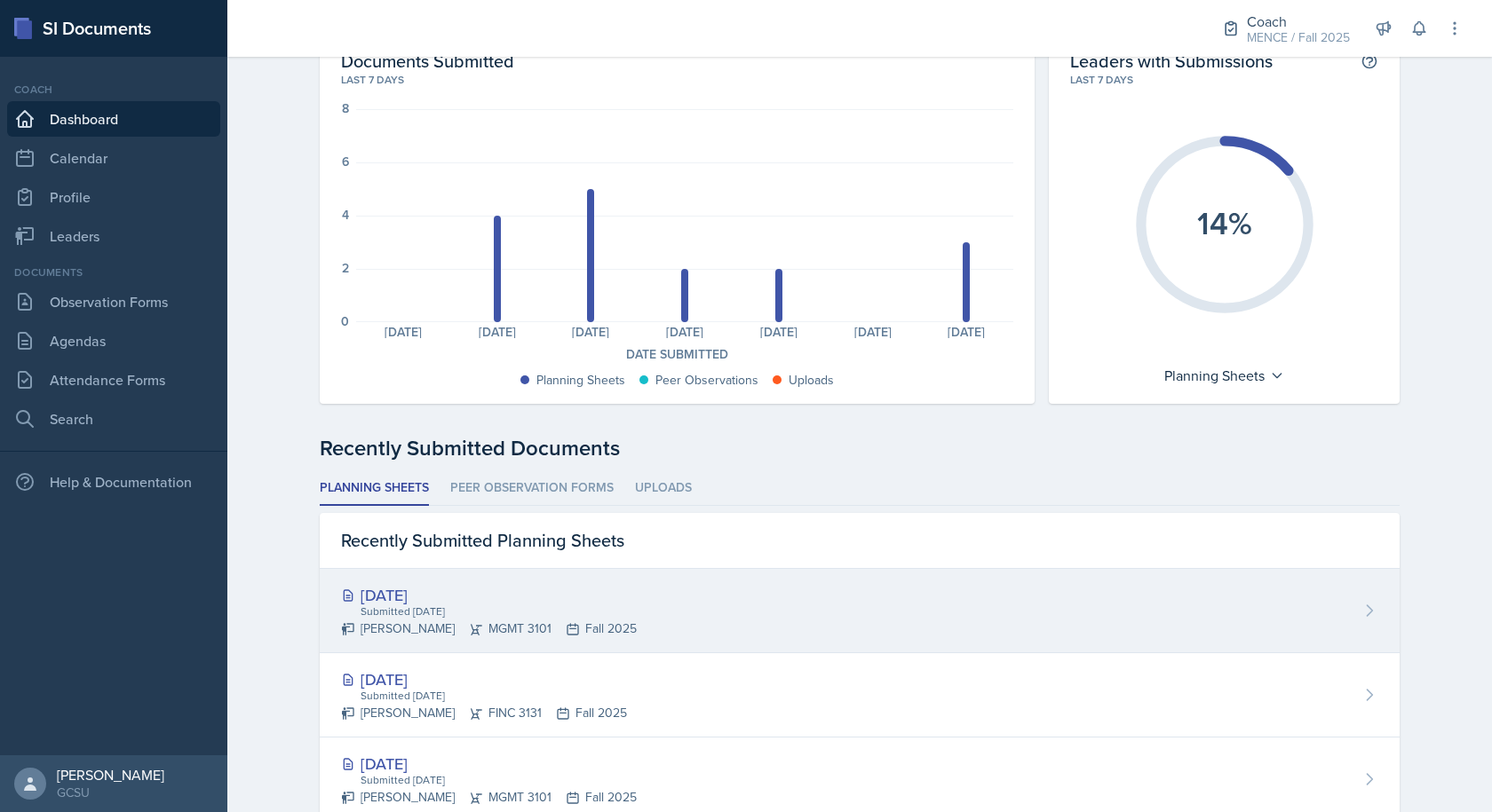
scroll to position [178, 0]
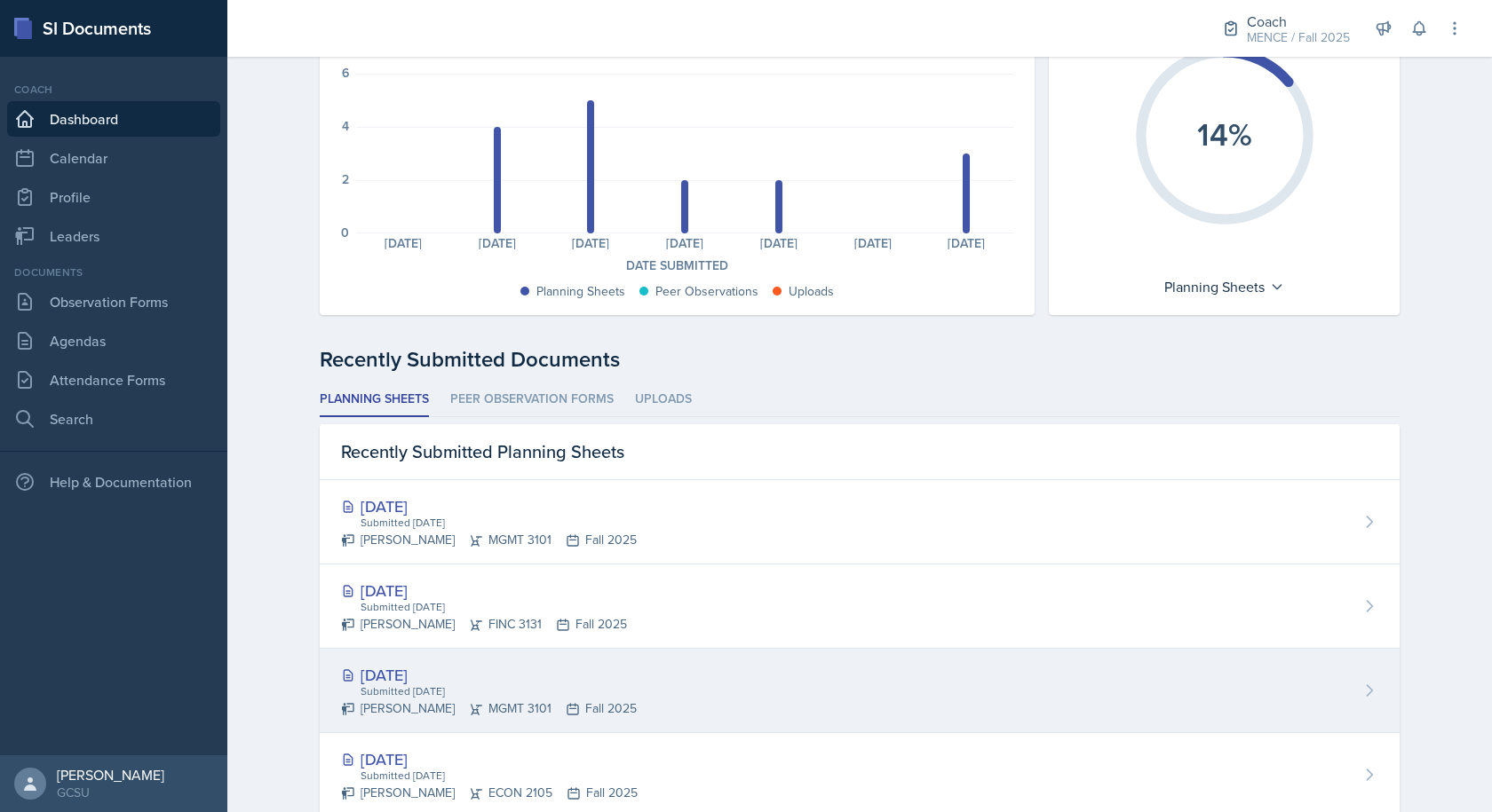
click at [405, 675] on div "[DATE]" at bounding box center [489, 674] width 295 height 23
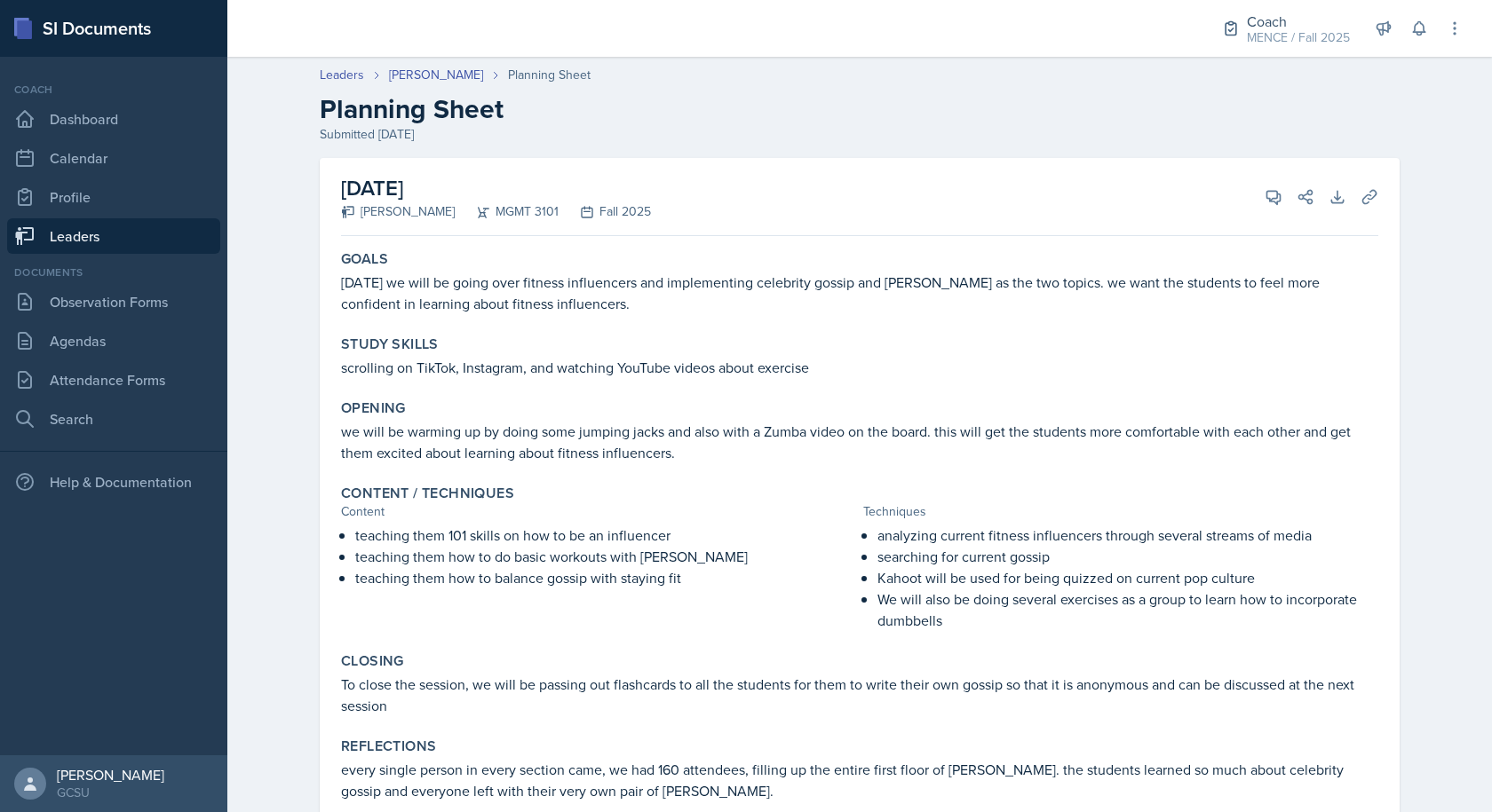
scroll to position [60, 0]
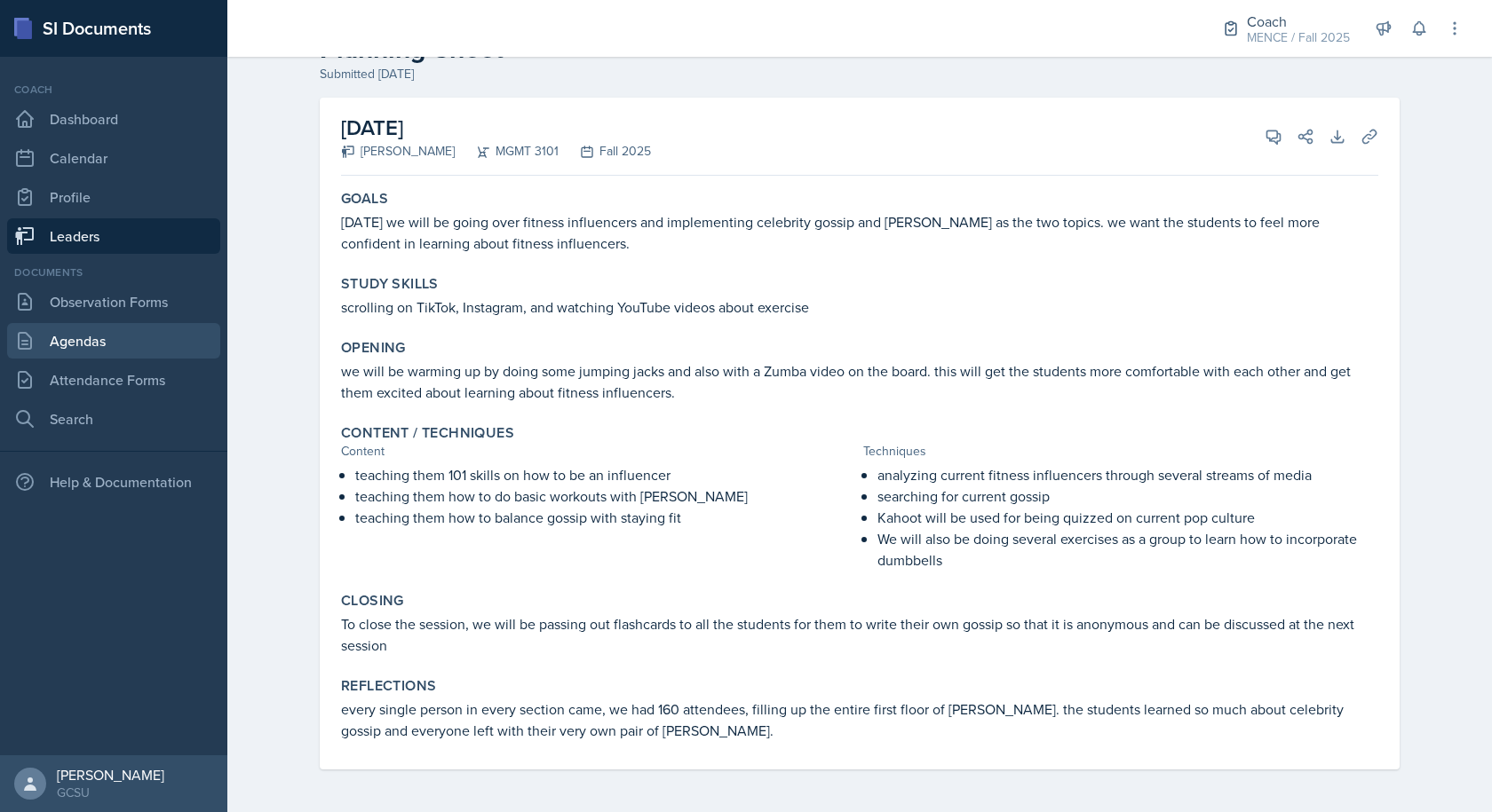
click at [89, 346] on link "Agendas" at bounding box center [114, 341] width 213 height 36
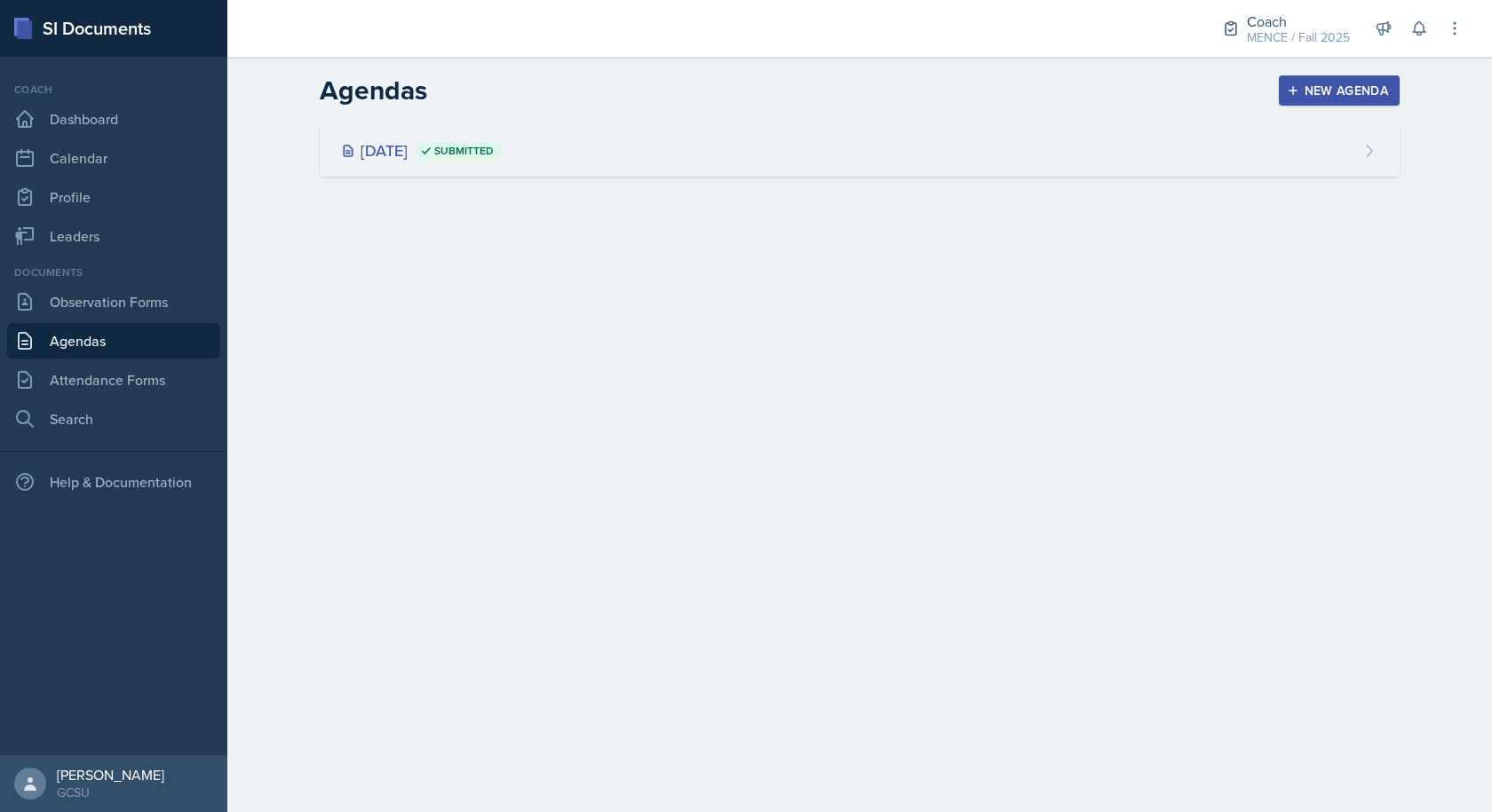
click at [503, 145] on span "Submitted" at bounding box center [458, 150] width 87 height 18
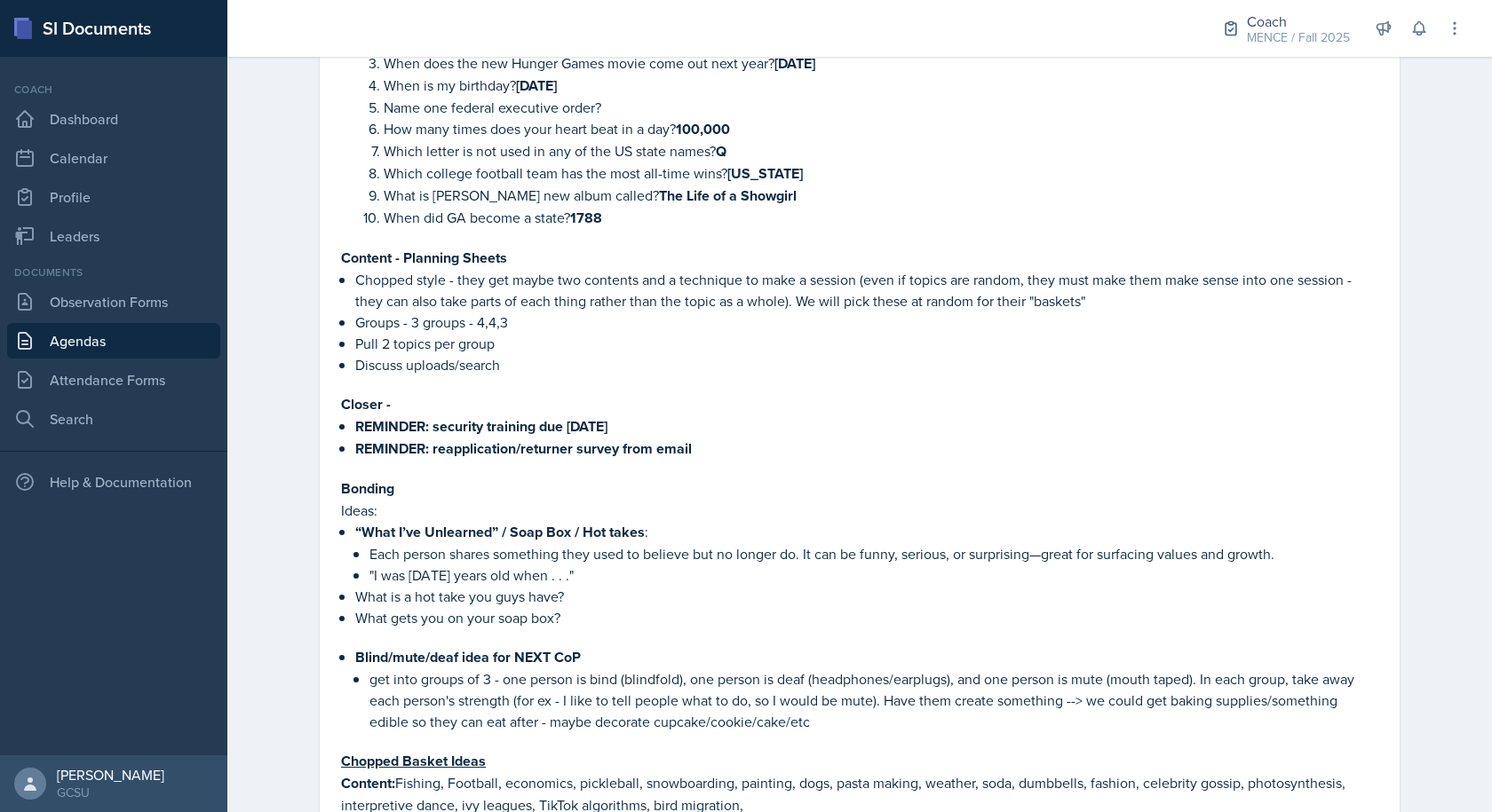
scroll to position [444, 0]
